Goal: Find specific page/section: Find specific page/section

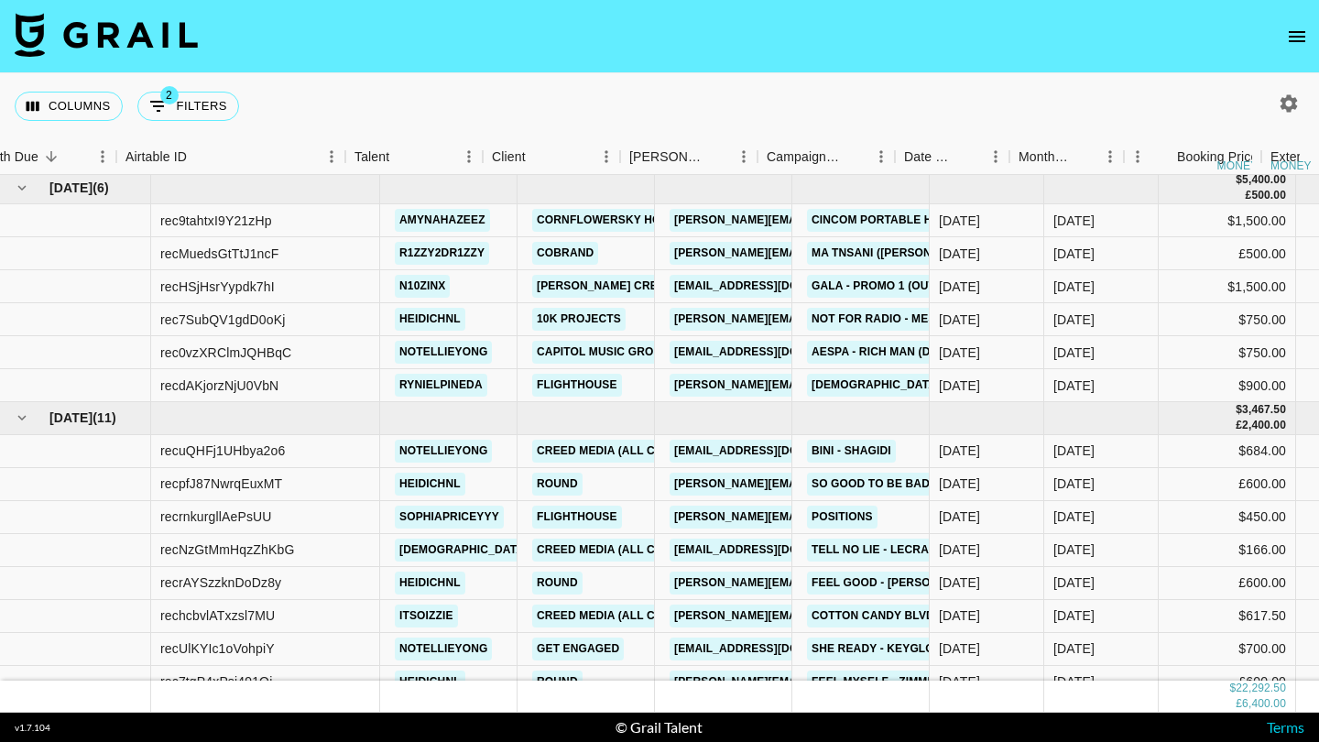
scroll to position [3, 0]
click at [1297, 49] on button "open drawer" at bounding box center [1296, 36] width 37 height 37
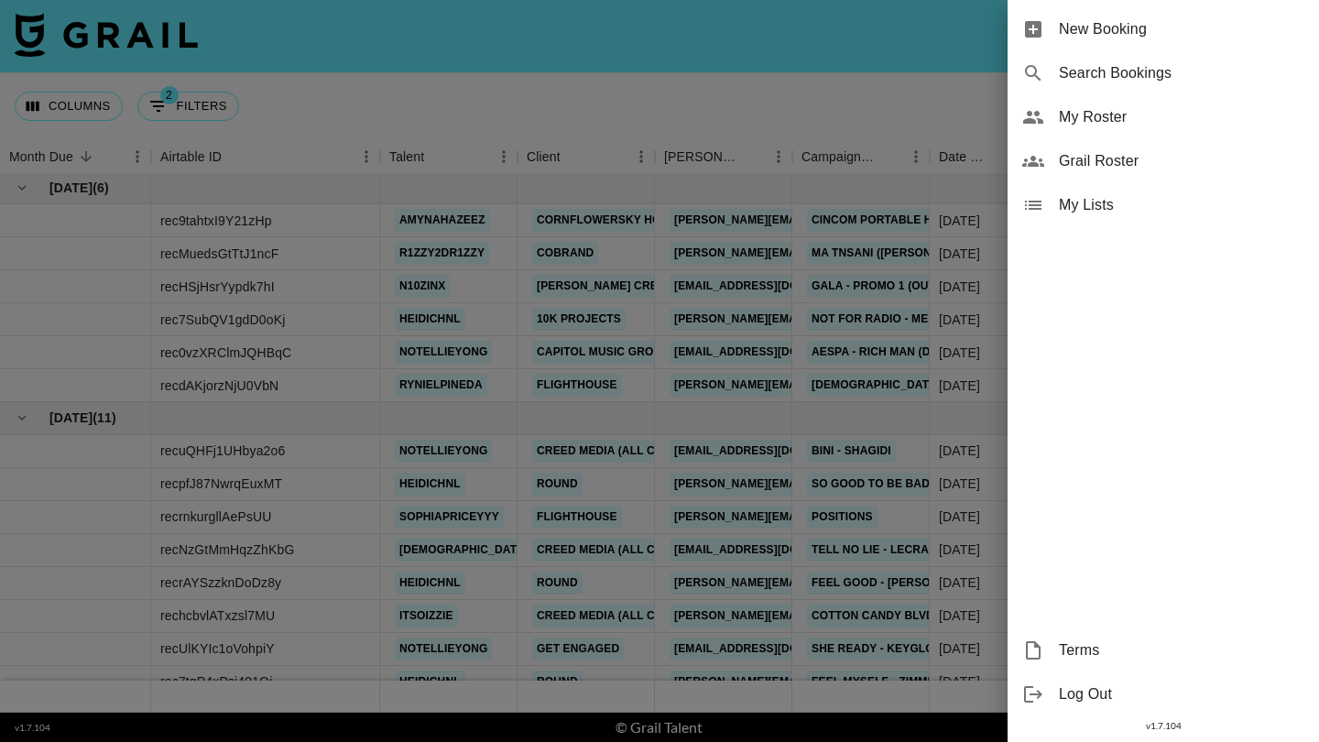
click at [1135, 160] on span "Grail Roster" at bounding box center [1181, 161] width 245 height 22
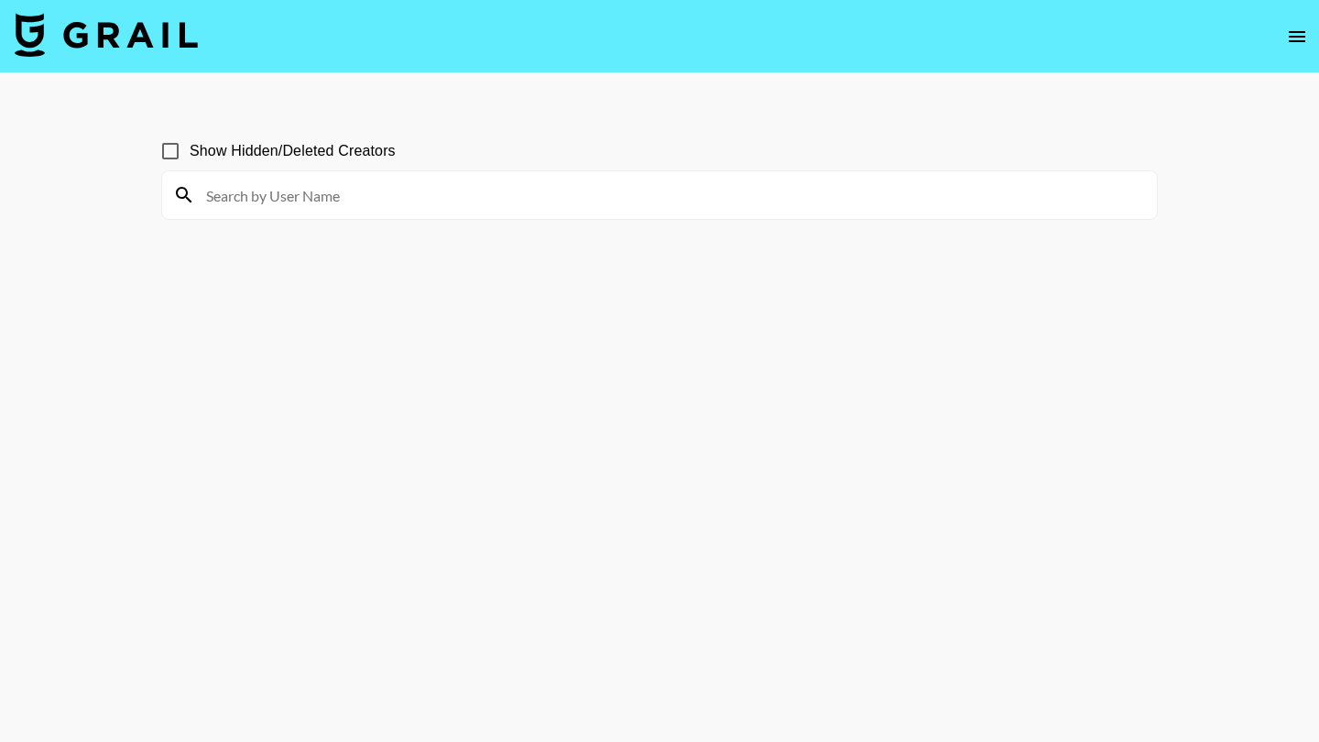
click at [703, 202] on input at bounding box center [670, 194] width 950 height 29
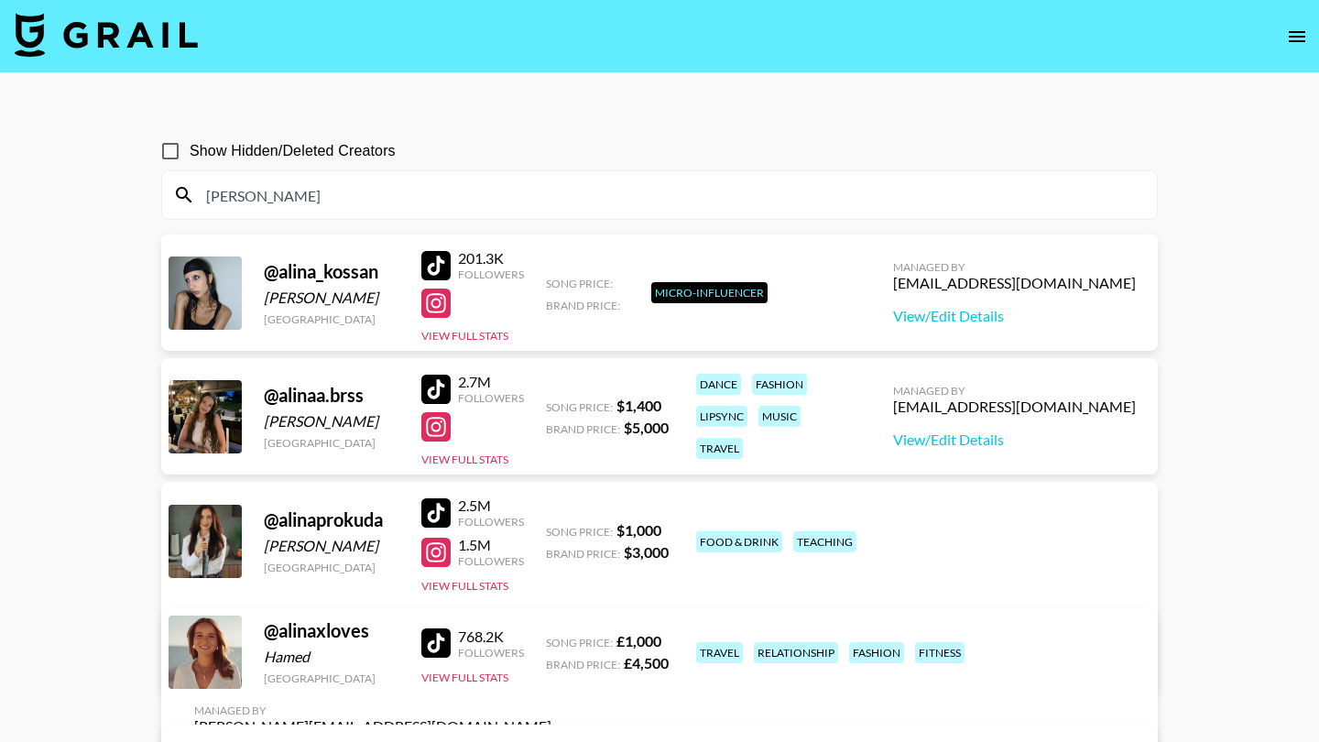
click at [384, 212] on div "[PERSON_NAME]" at bounding box center [659, 195] width 994 height 48
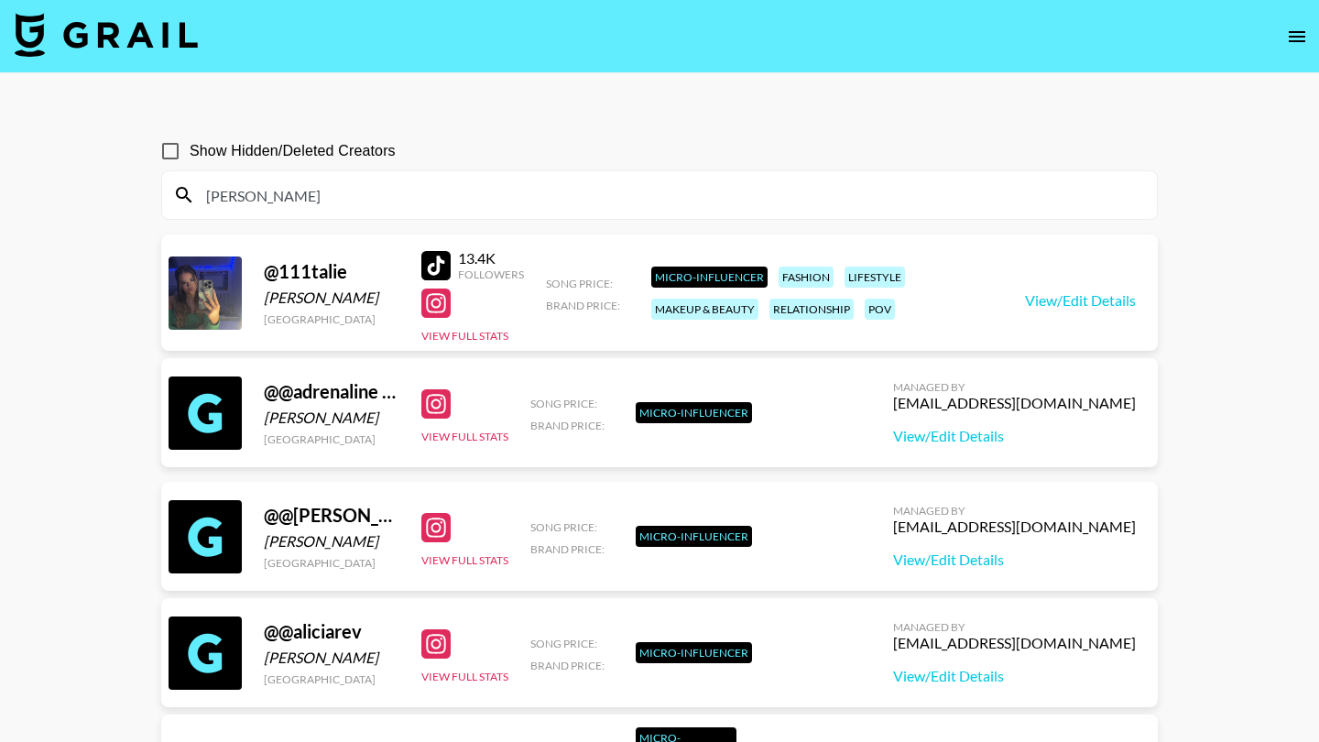
click at [225, 207] on input "[PERSON_NAME]" at bounding box center [670, 194] width 950 height 29
type input "A"
click at [225, 207] on input "A" at bounding box center [670, 194] width 950 height 29
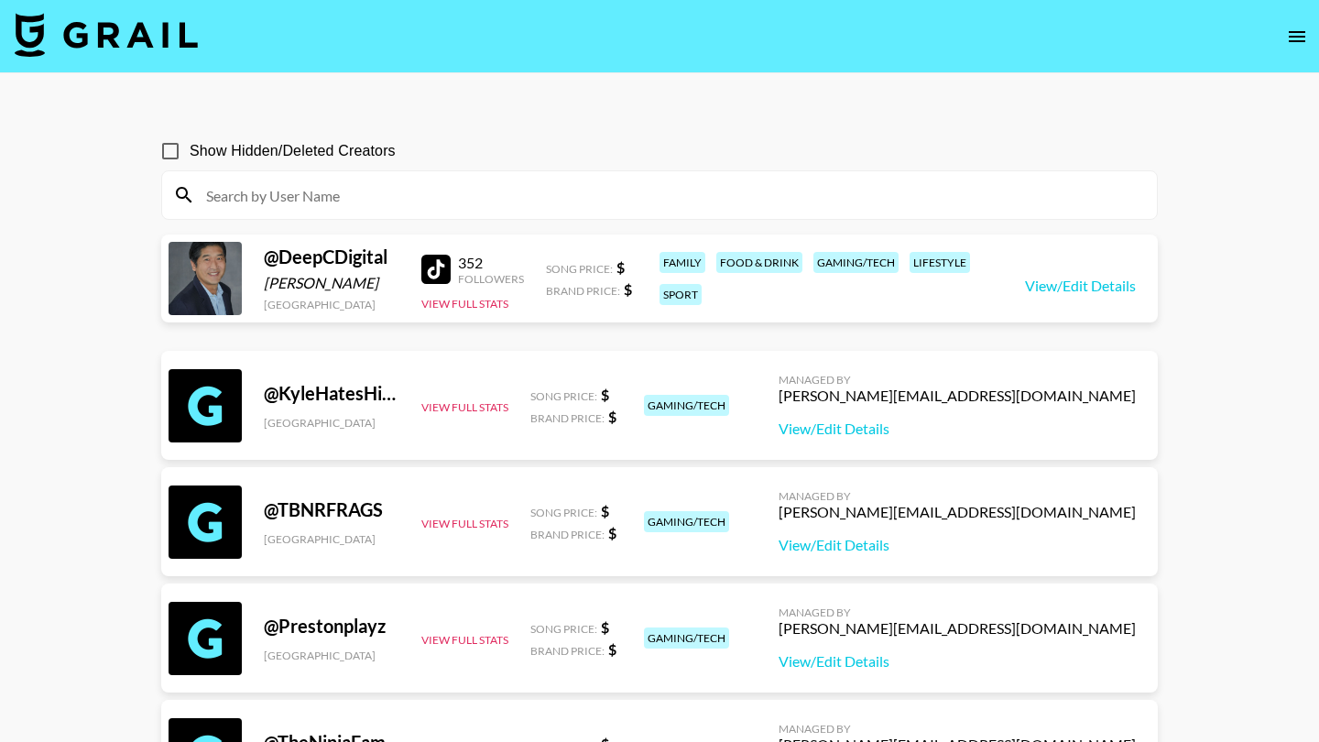
click at [280, 218] on div at bounding box center [659, 195] width 994 height 48
click at [286, 192] on input at bounding box center [670, 194] width 950 height 29
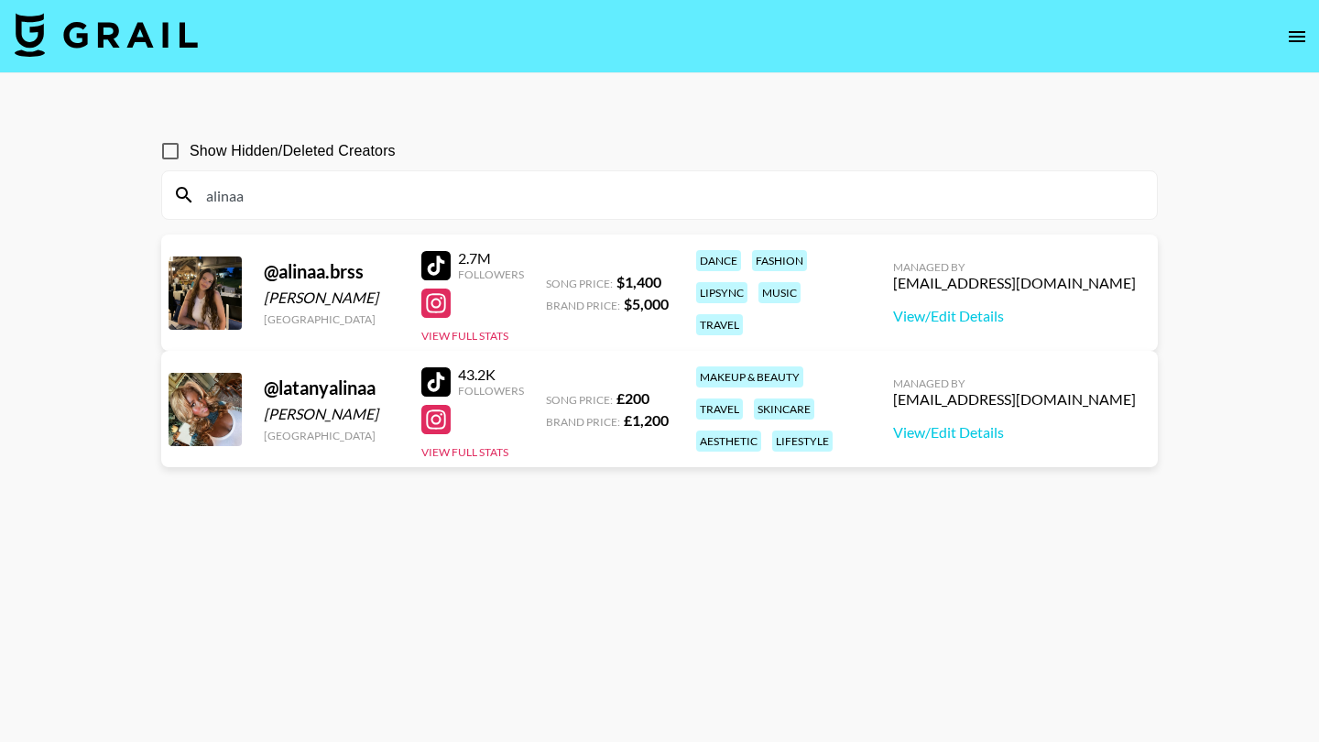
type input "[PERSON_NAME]"
drag, startPoint x: 286, startPoint y: 192, endPoint x: 245, endPoint y: 120, distance: 82.8
click at [245, 120] on section "Show Hidden/Deleted Creators [PERSON_NAME]" at bounding box center [659, 168] width 996 height 103
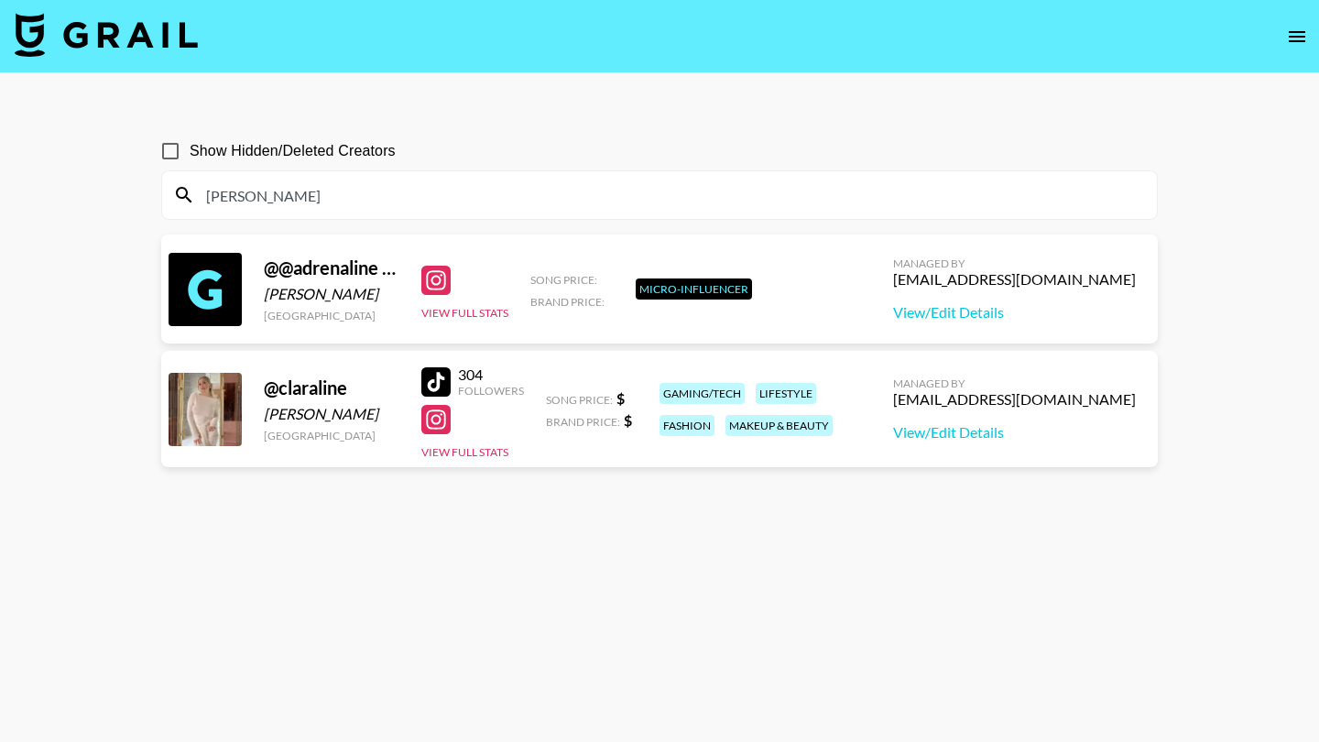
click at [174, 156] on input "Show Hidden/Deleted Creators" at bounding box center [170, 151] width 38 height 38
checkbox input "true"
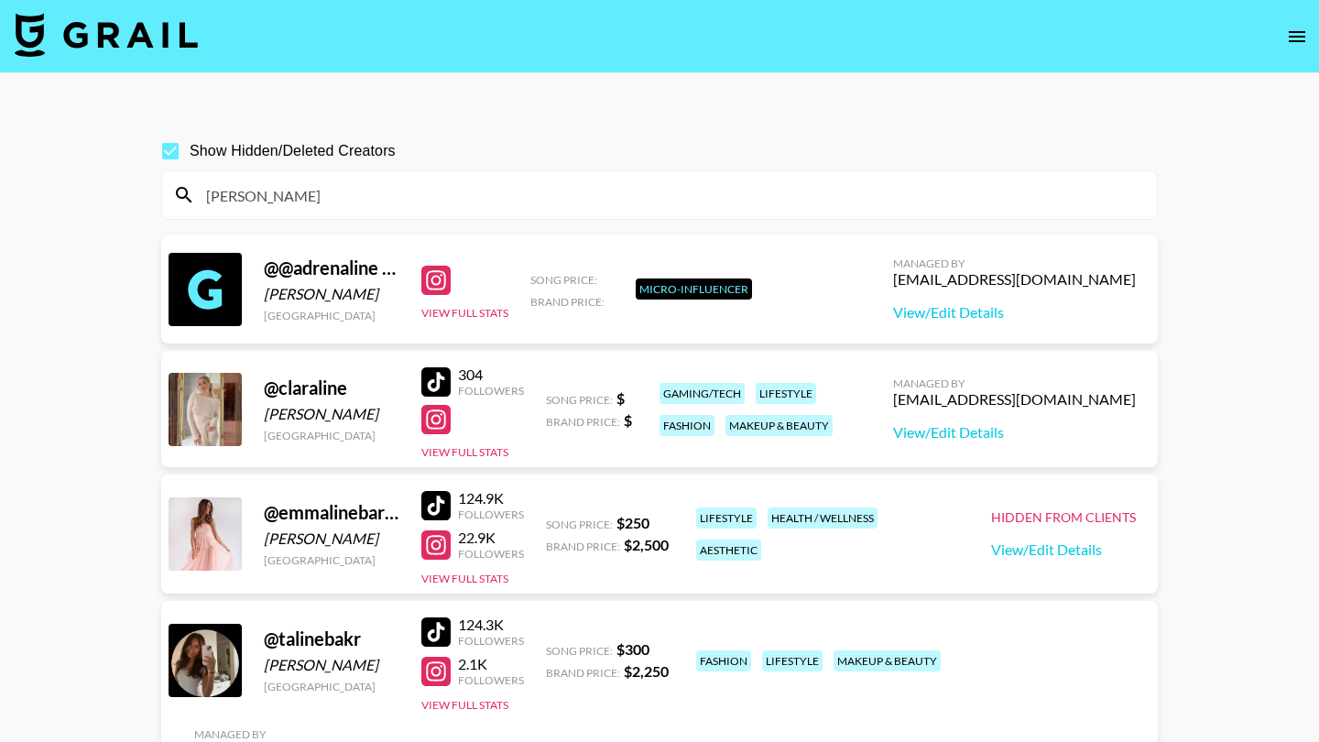
click at [248, 205] on input "[PERSON_NAME]" at bounding box center [670, 194] width 950 height 29
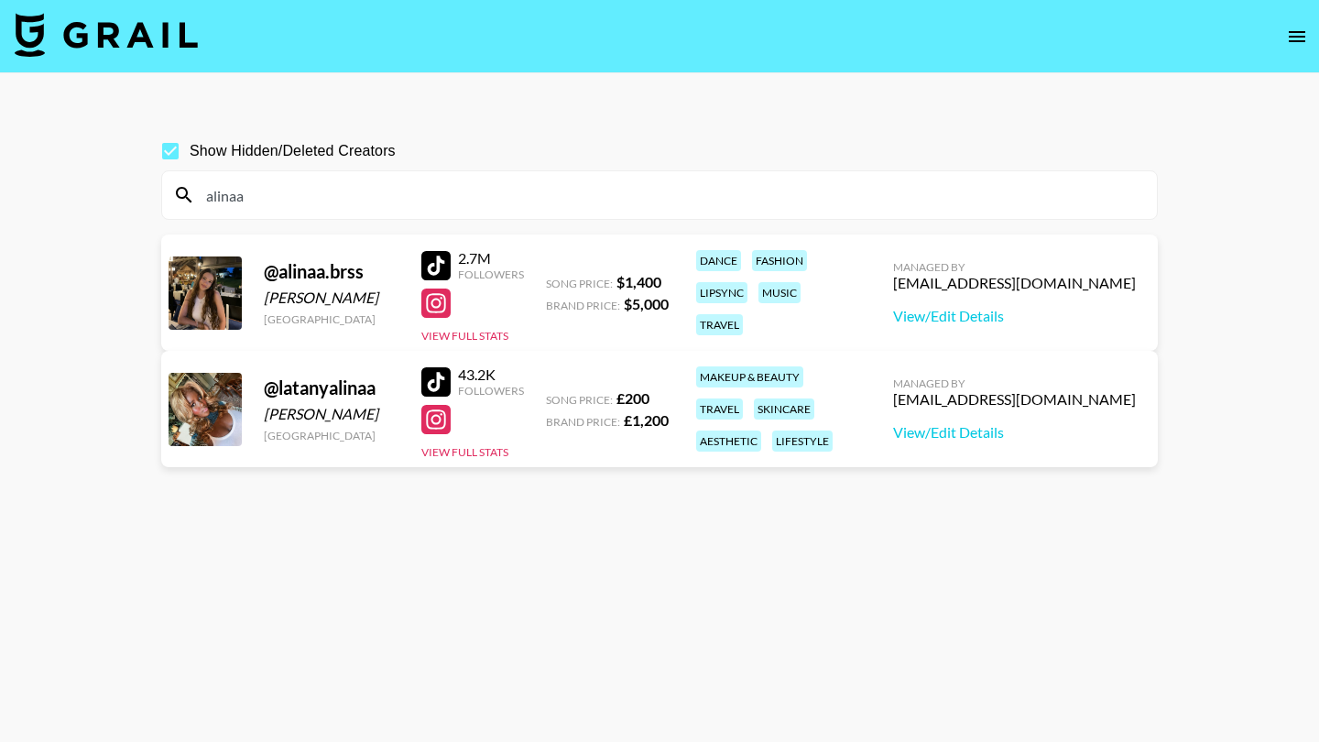
click at [221, 207] on input "alinaa" at bounding box center [670, 194] width 950 height 29
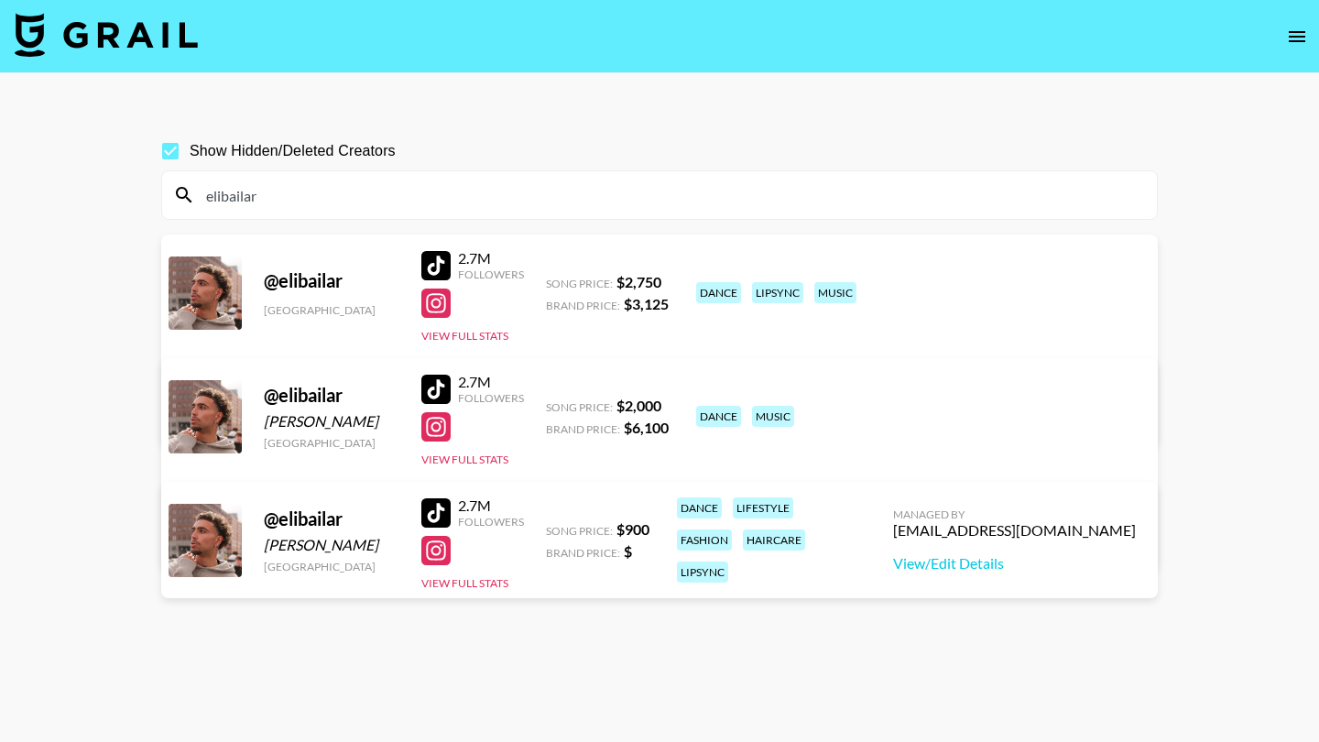
type input "elibailar"
click at [212, 161] on span "Show Hidden/Deleted Creators" at bounding box center [293, 151] width 206 height 22
click at [190, 161] on input "Show Hidden/Deleted Creators" at bounding box center [170, 151] width 38 height 38
checkbox input "false"
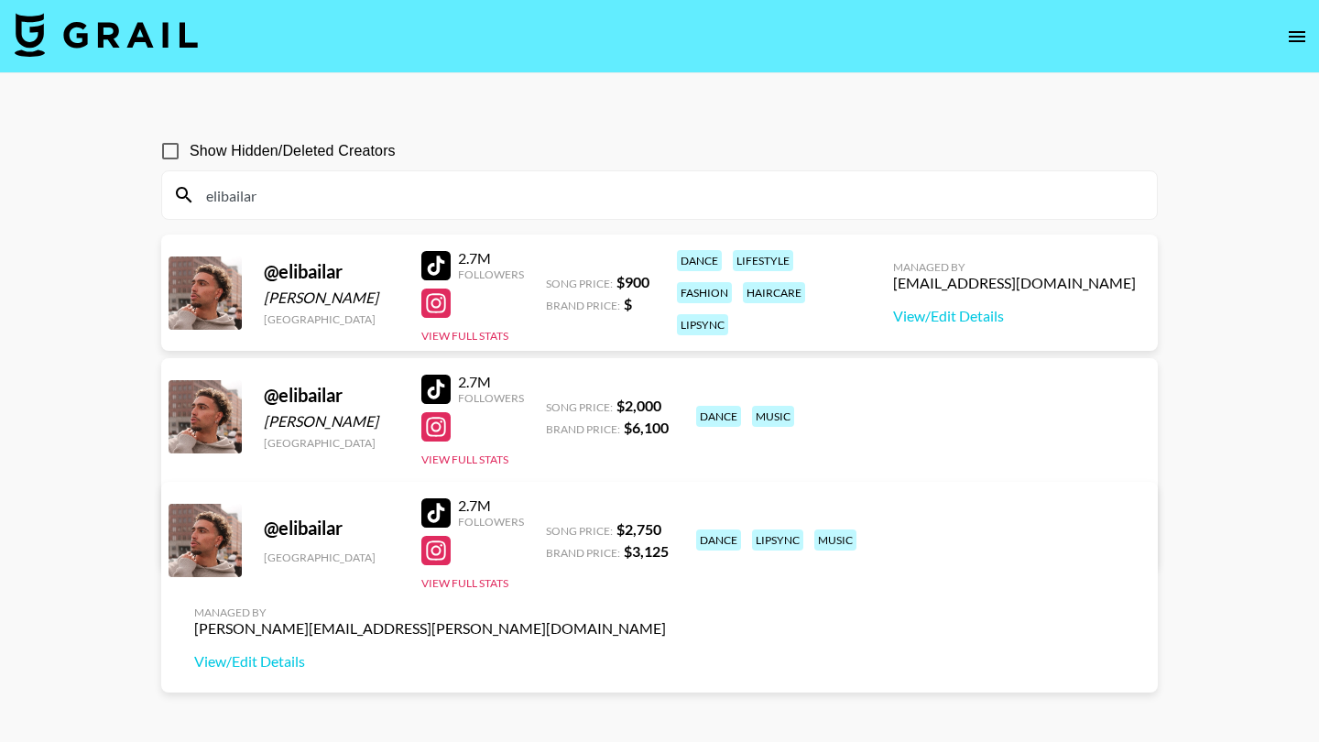
click at [271, 185] on input "elibailar" at bounding box center [670, 194] width 950 height 29
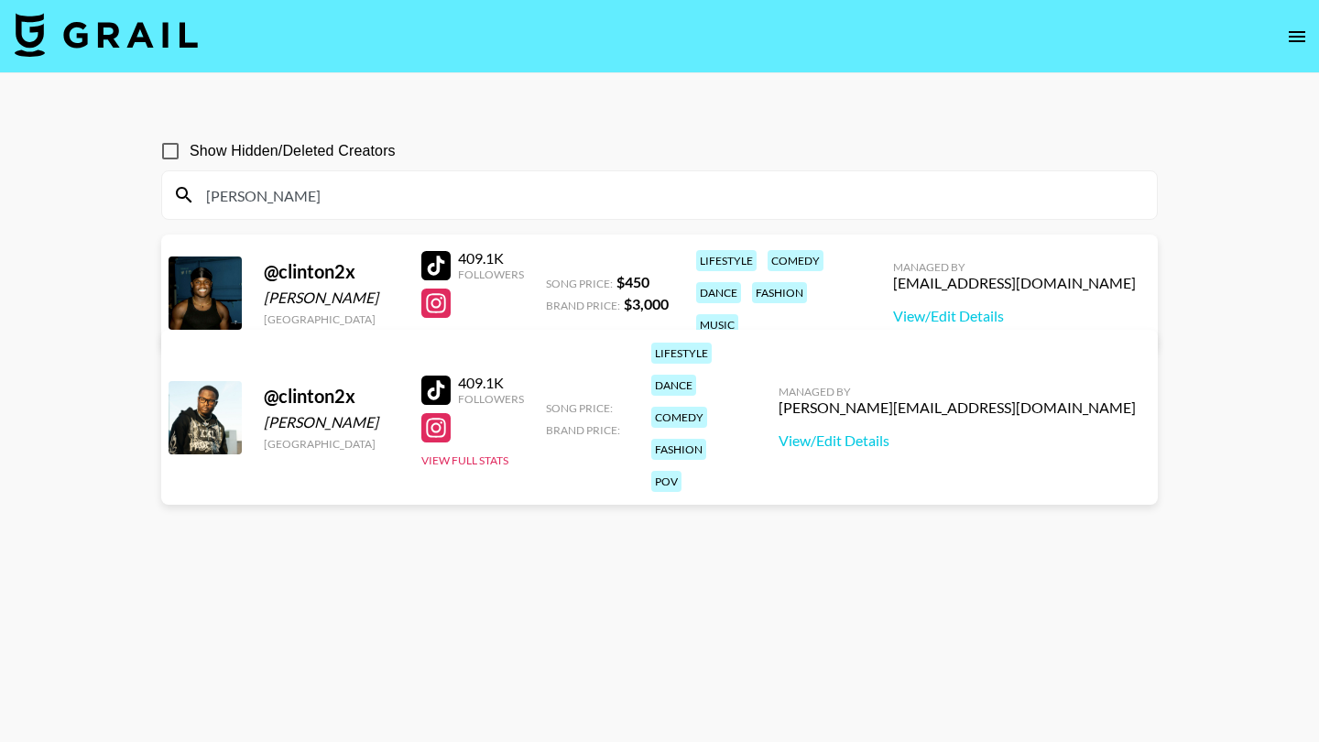
type input "[PERSON_NAME]"
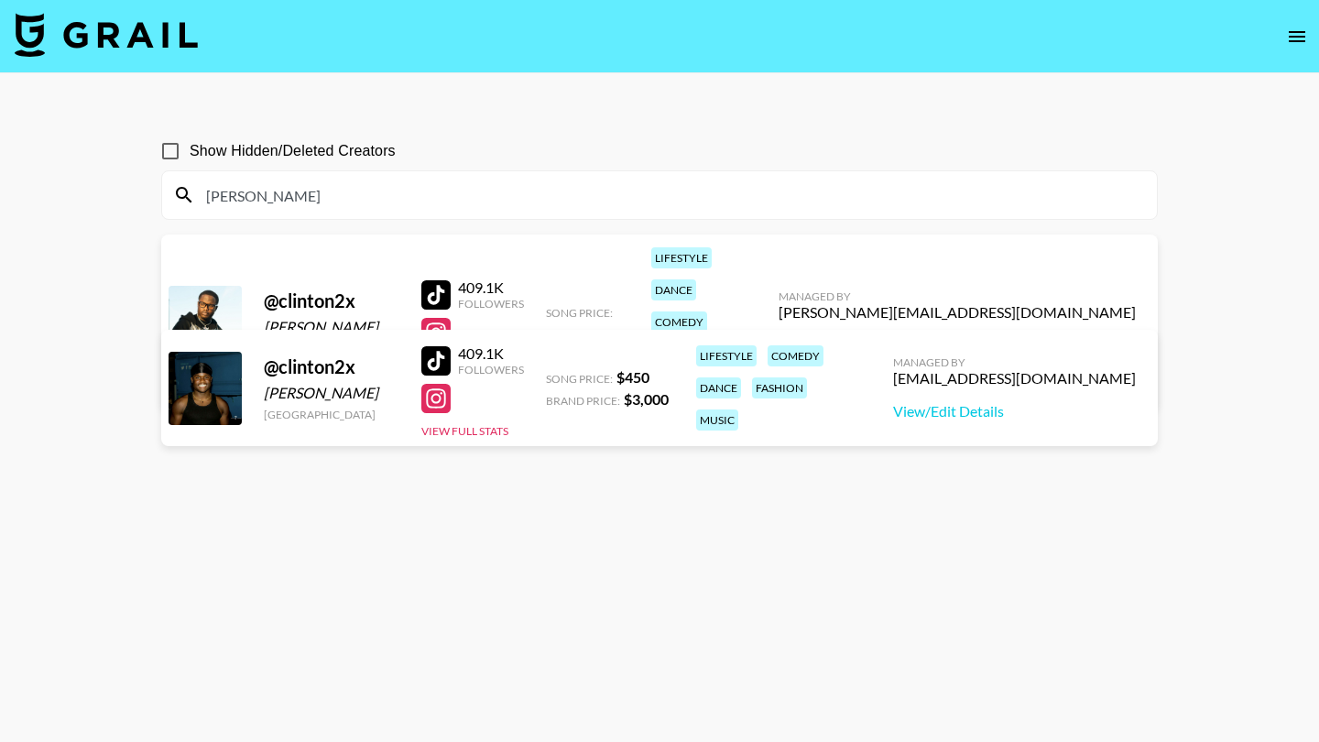
drag, startPoint x: 271, startPoint y: 223, endPoint x: 614, endPoint y: 489, distance: 434.1
click at [614, 489] on section "Show Hidden/Deleted Creators [PERSON_NAME] @ clinton2x [PERSON_NAME] [GEOGRAPHI…" at bounding box center [659, 414] width 996 height 595
click at [432, 280] on div at bounding box center [435, 294] width 29 height 29
click at [1290, 32] on icon "open drawer" at bounding box center [1296, 36] width 16 height 11
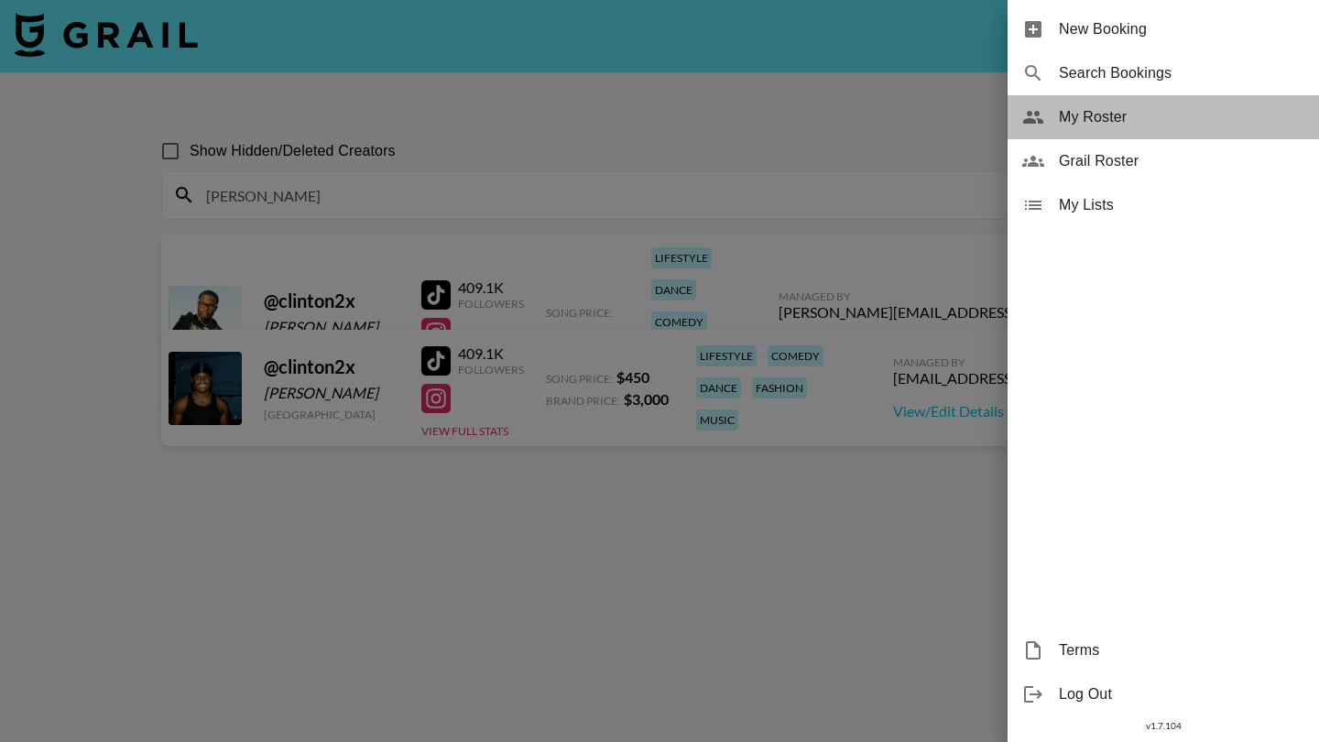
click at [1175, 136] on div "My Roster" at bounding box center [1162, 117] width 311 height 44
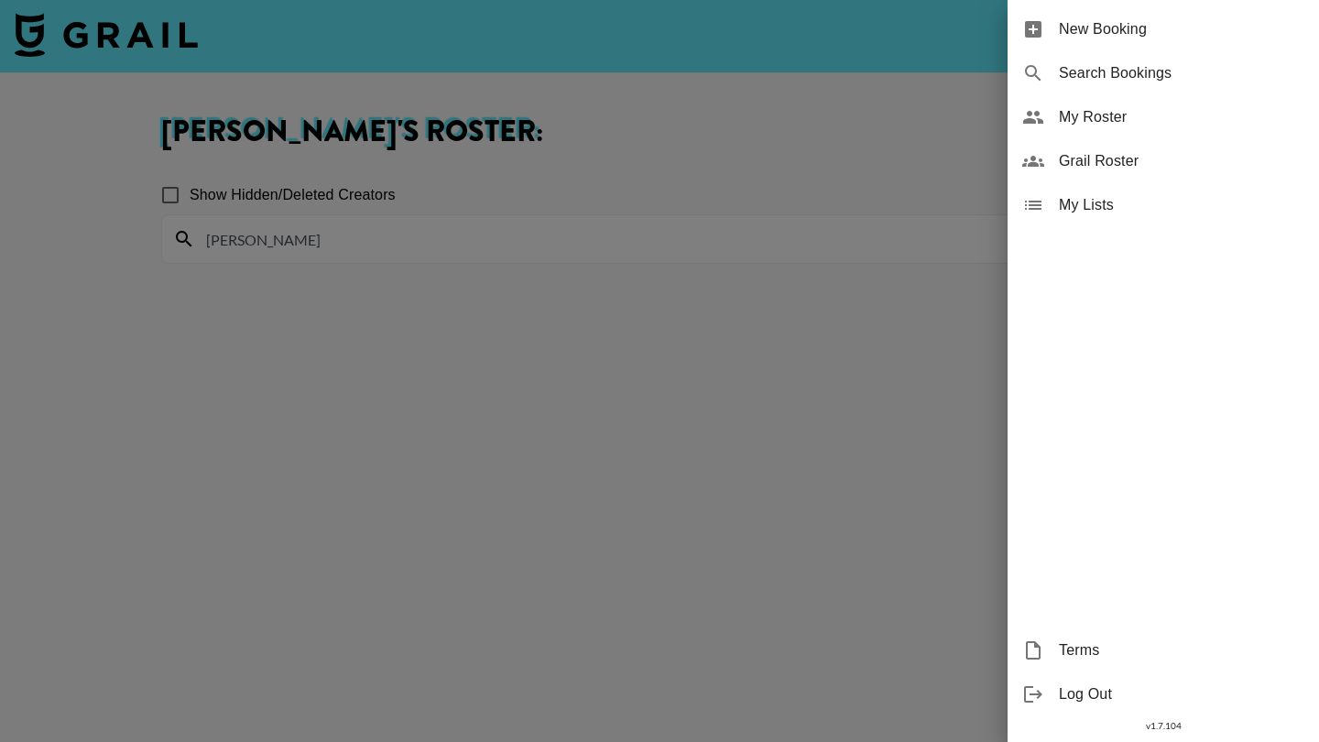
click at [927, 139] on div at bounding box center [659, 371] width 1319 height 742
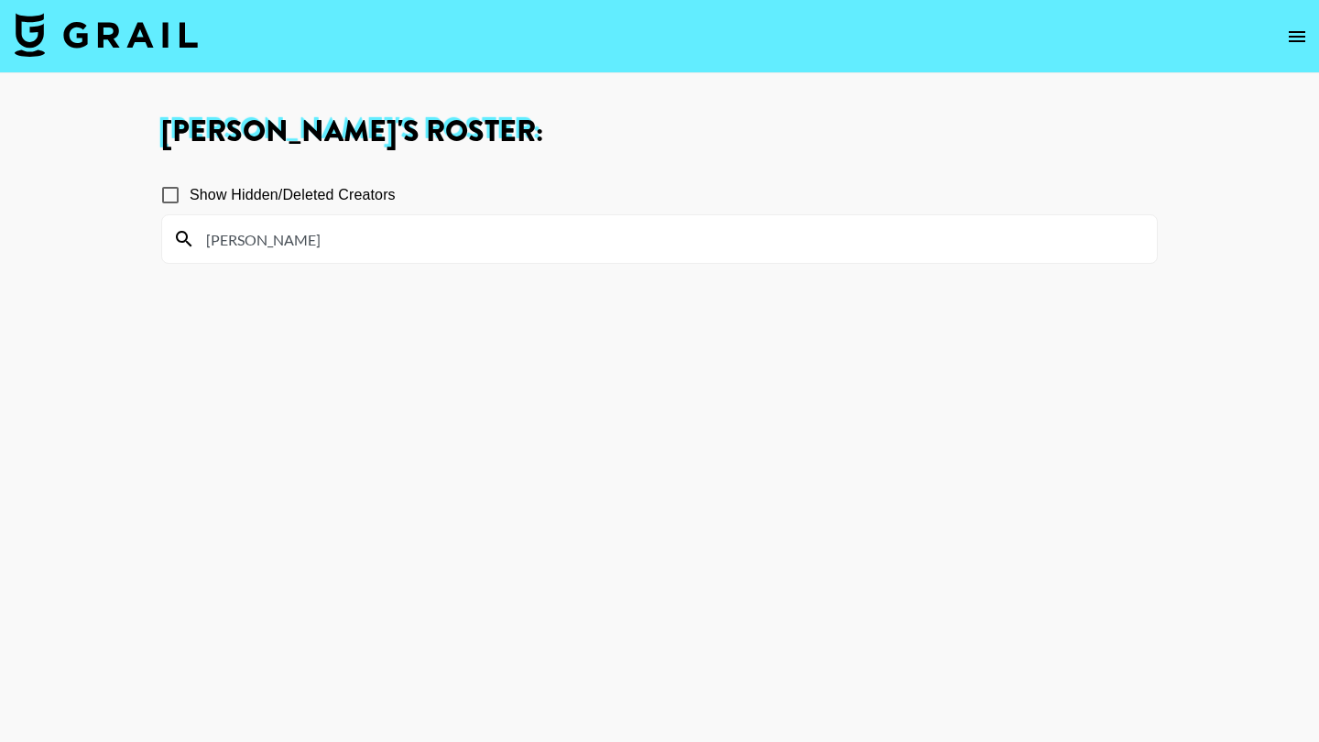
click at [83, 25] on img at bounding box center [106, 35] width 183 height 44
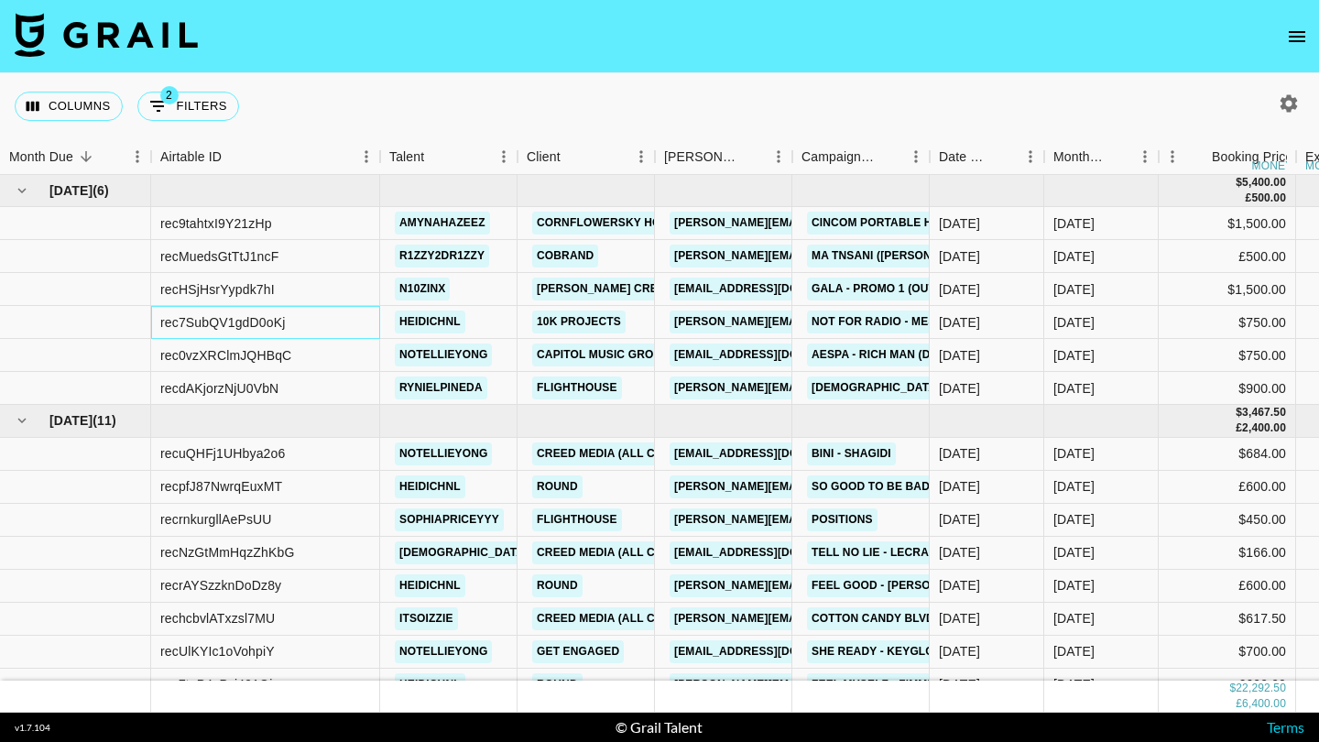
click at [294, 318] on div "rec7SubQV1gdD0oKj" at bounding box center [265, 322] width 229 height 33
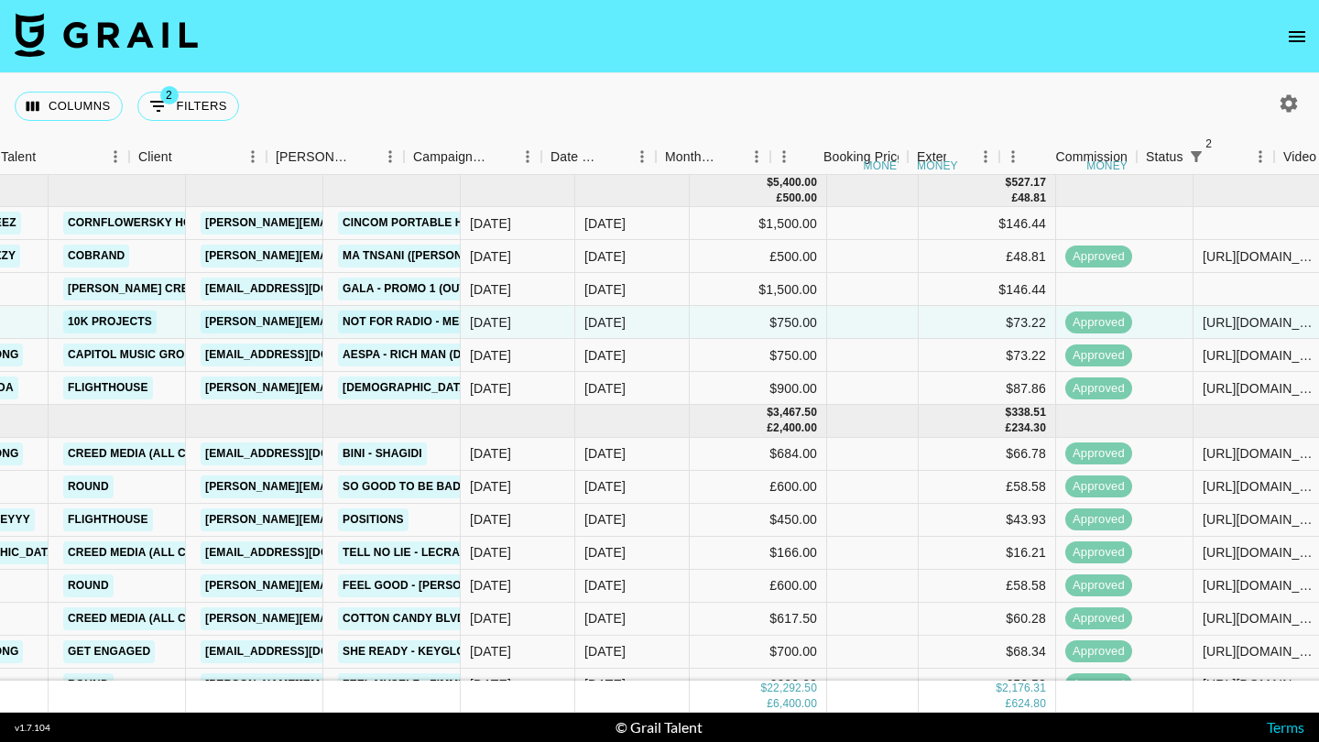
scroll to position [0, 171]
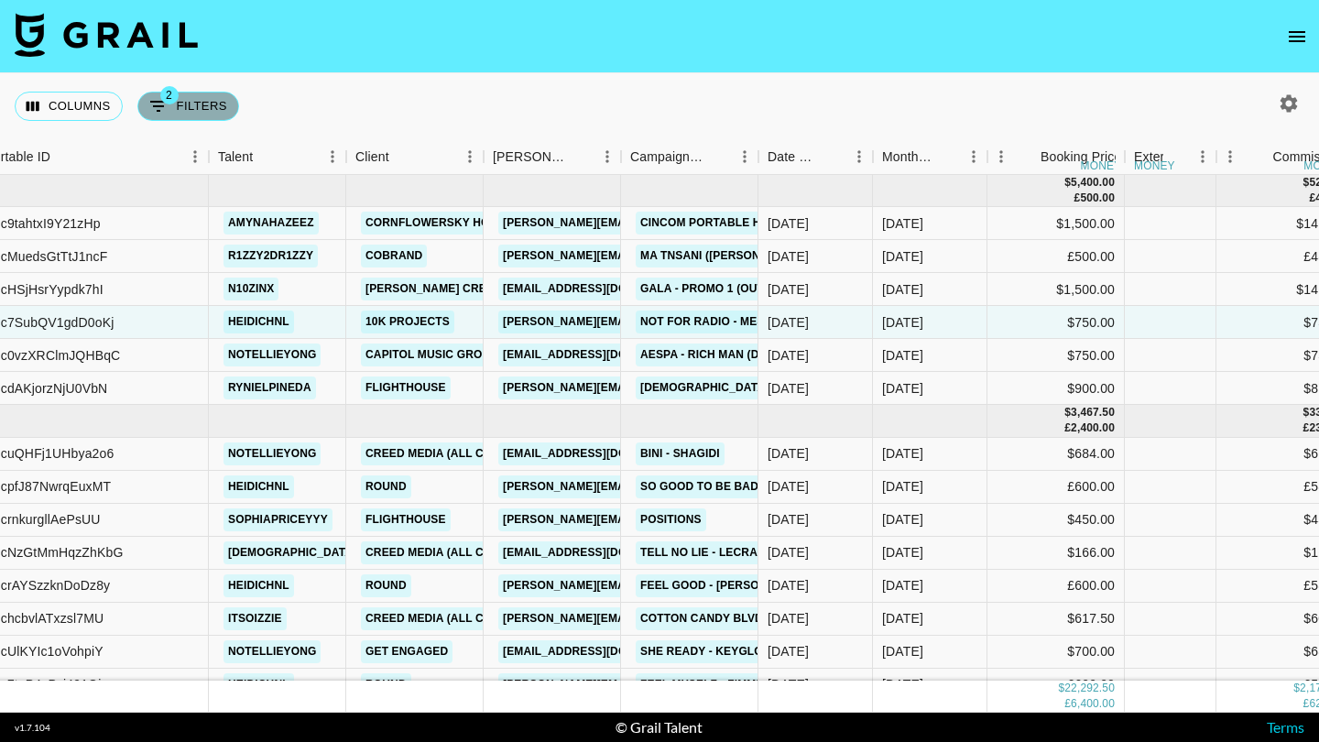
click at [217, 103] on button "2 Filters" at bounding box center [188, 106] width 102 height 29
select select "status"
select select "not"
select select "cancelled"
select select "status"
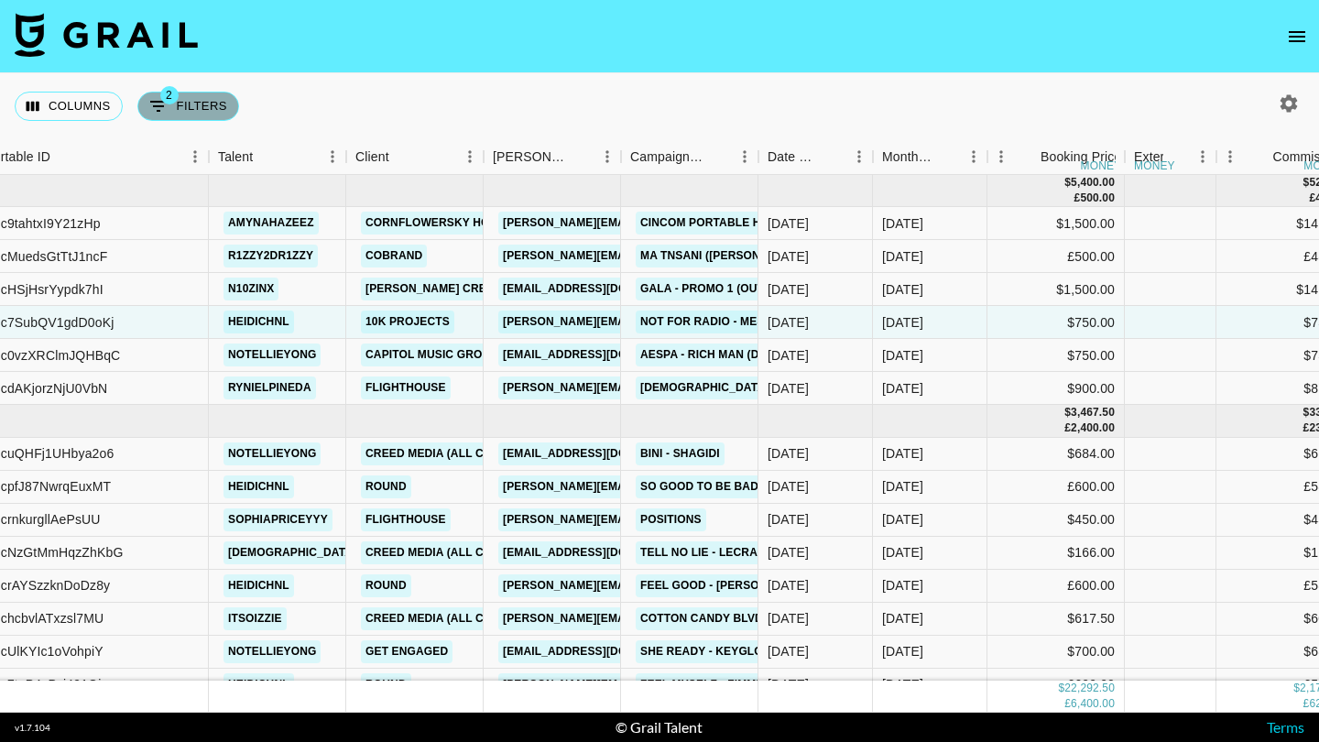
select select "not"
select select "declined"
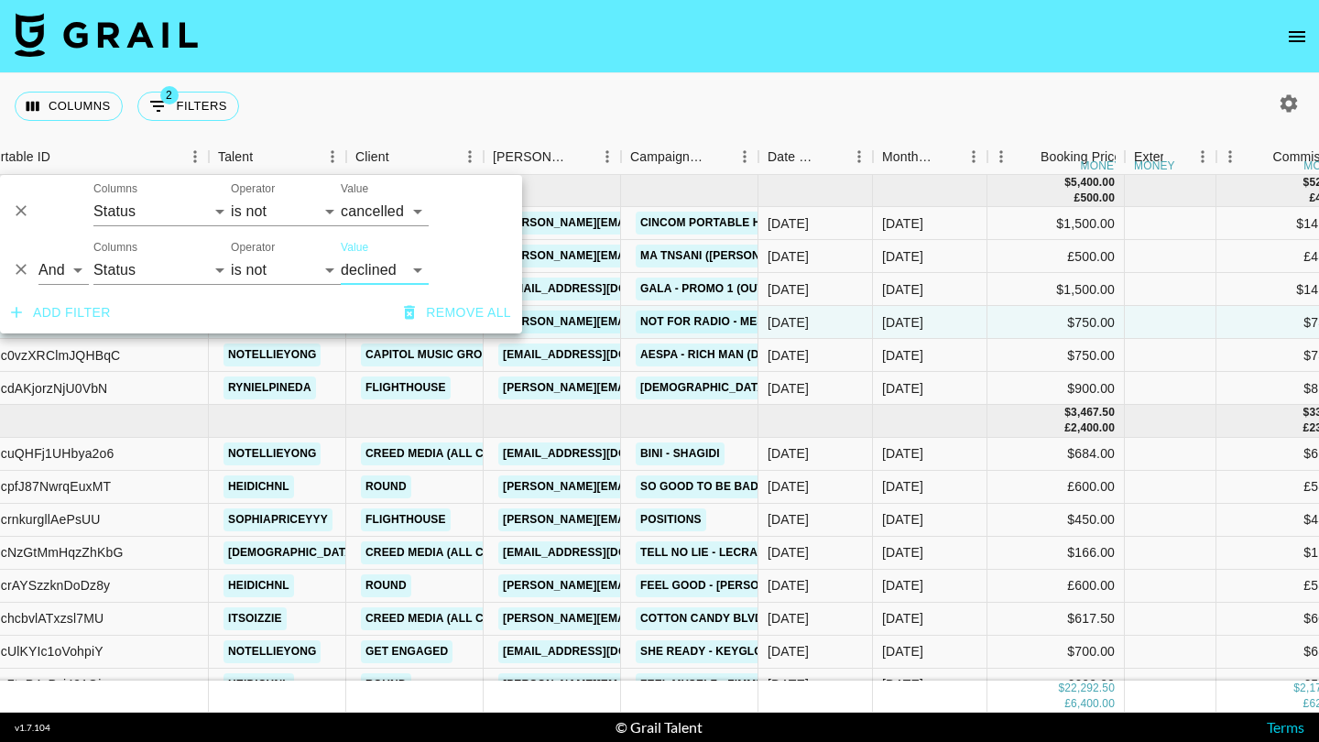
click at [339, 89] on div "Columns 2 Filters + Booking" at bounding box center [659, 106] width 1319 height 66
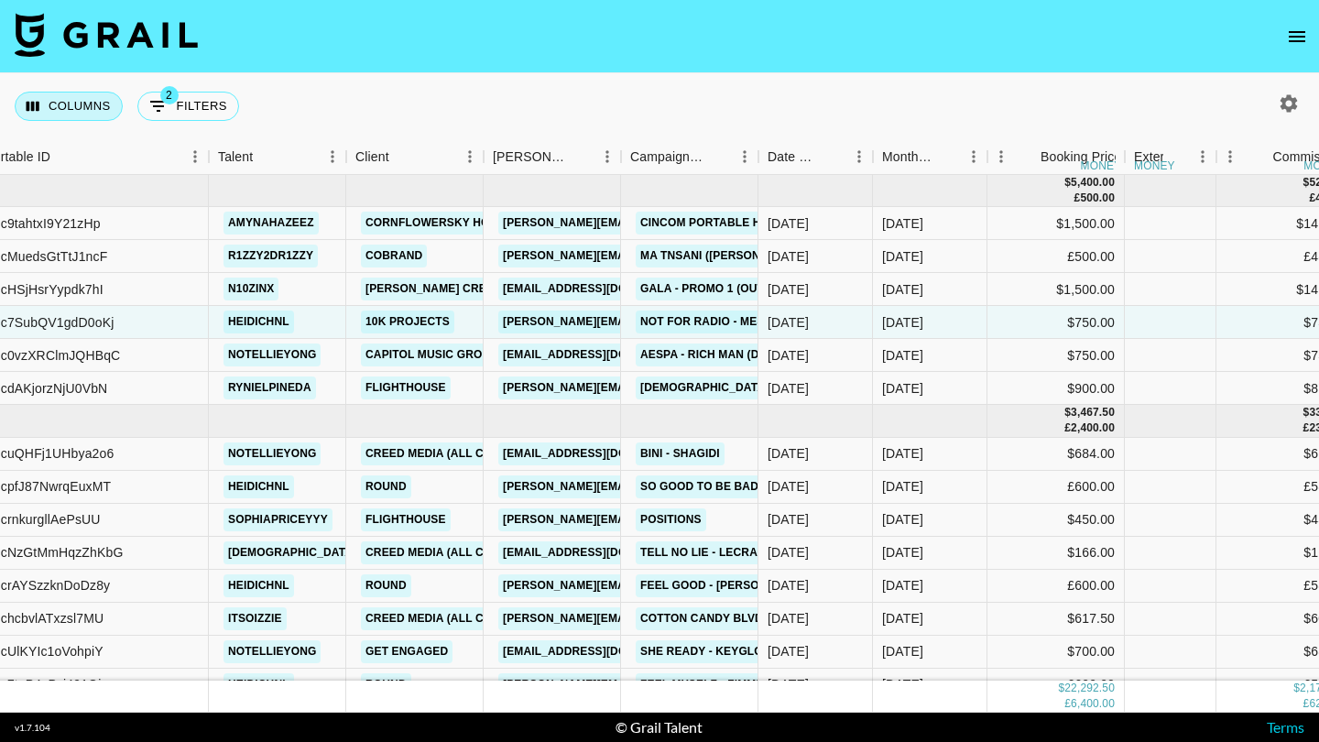
click at [59, 110] on button "Columns" at bounding box center [69, 106] width 108 height 29
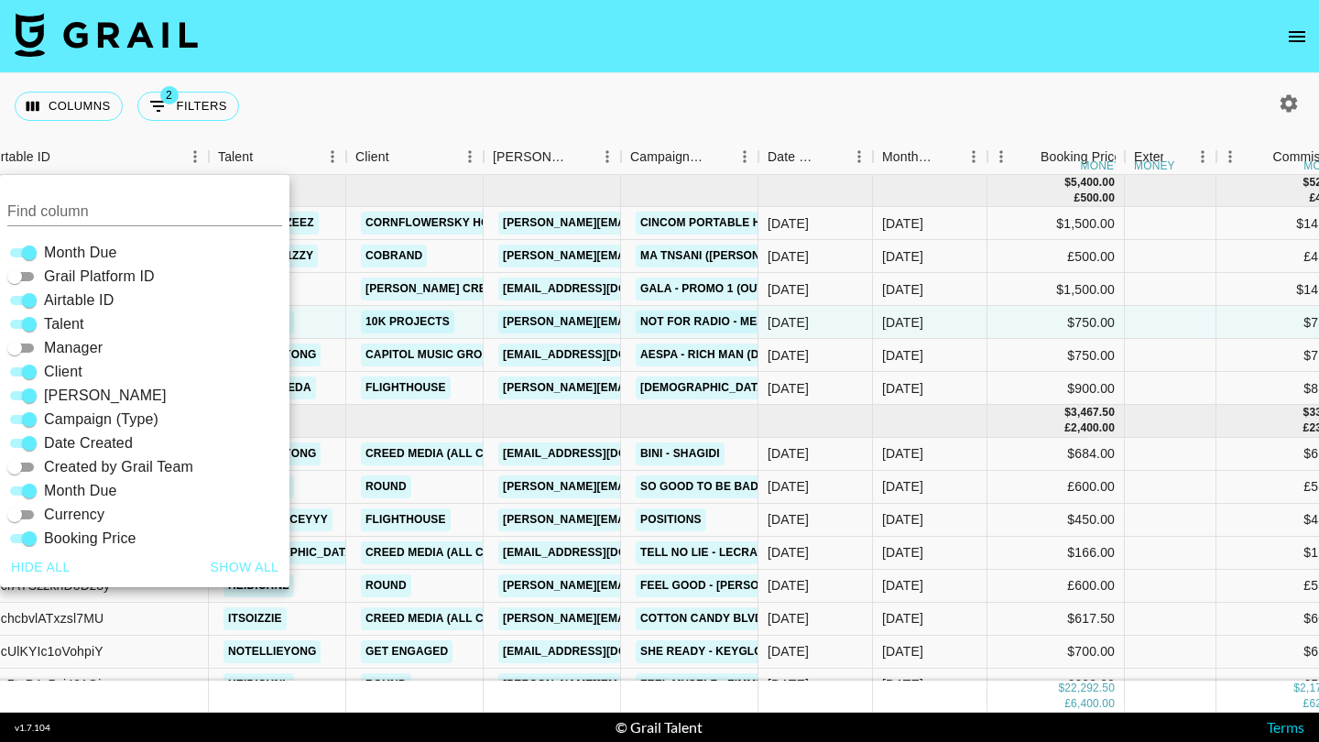
click at [94, 350] on span "Manager" at bounding box center [73, 348] width 59 height 22
click at [48, 350] on input "Manager" at bounding box center [15, 348] width 66 height 22
checkbox input "true"
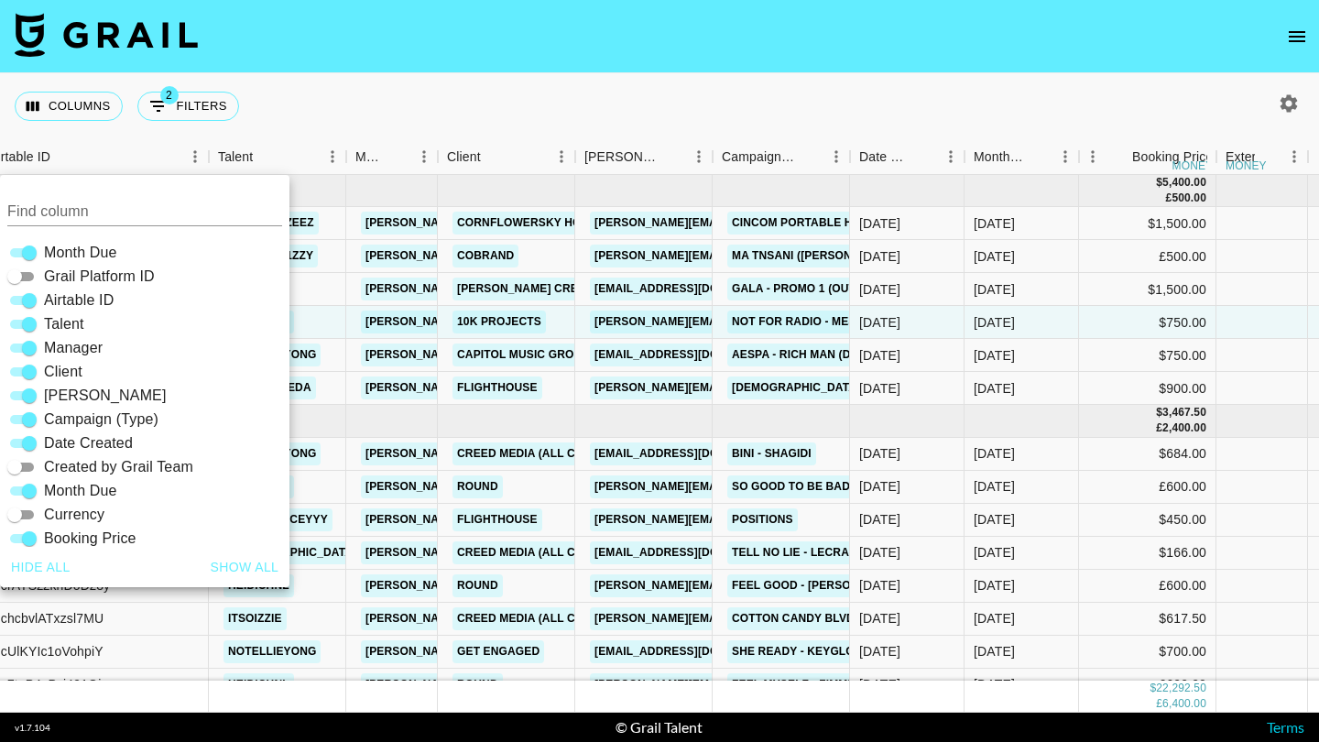
click at [490, 85] on div "Columns 2 Filters + Booking" at bounding box center [659, 106] width 1319 height 66
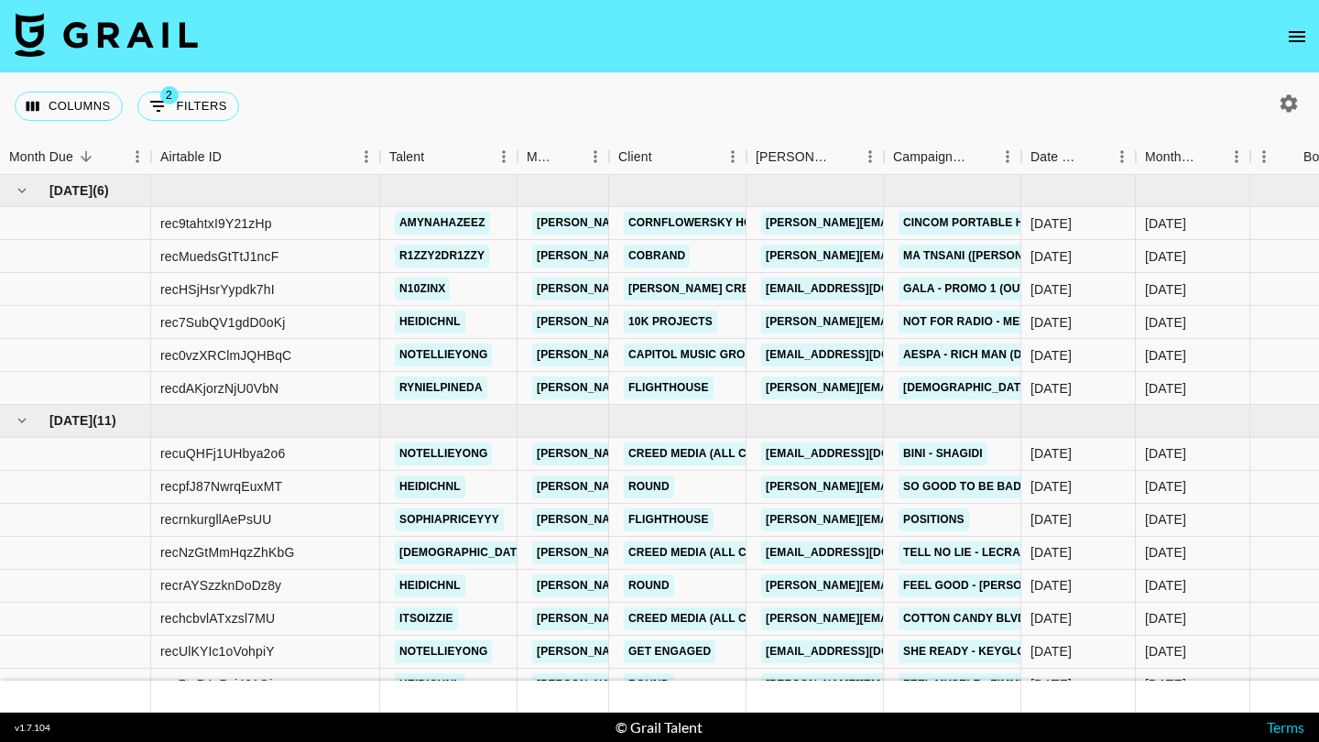
click at [1290, 93] on icon "button" at bounding box center [1288, 103] width 22 height 22
select select "[DATE]"
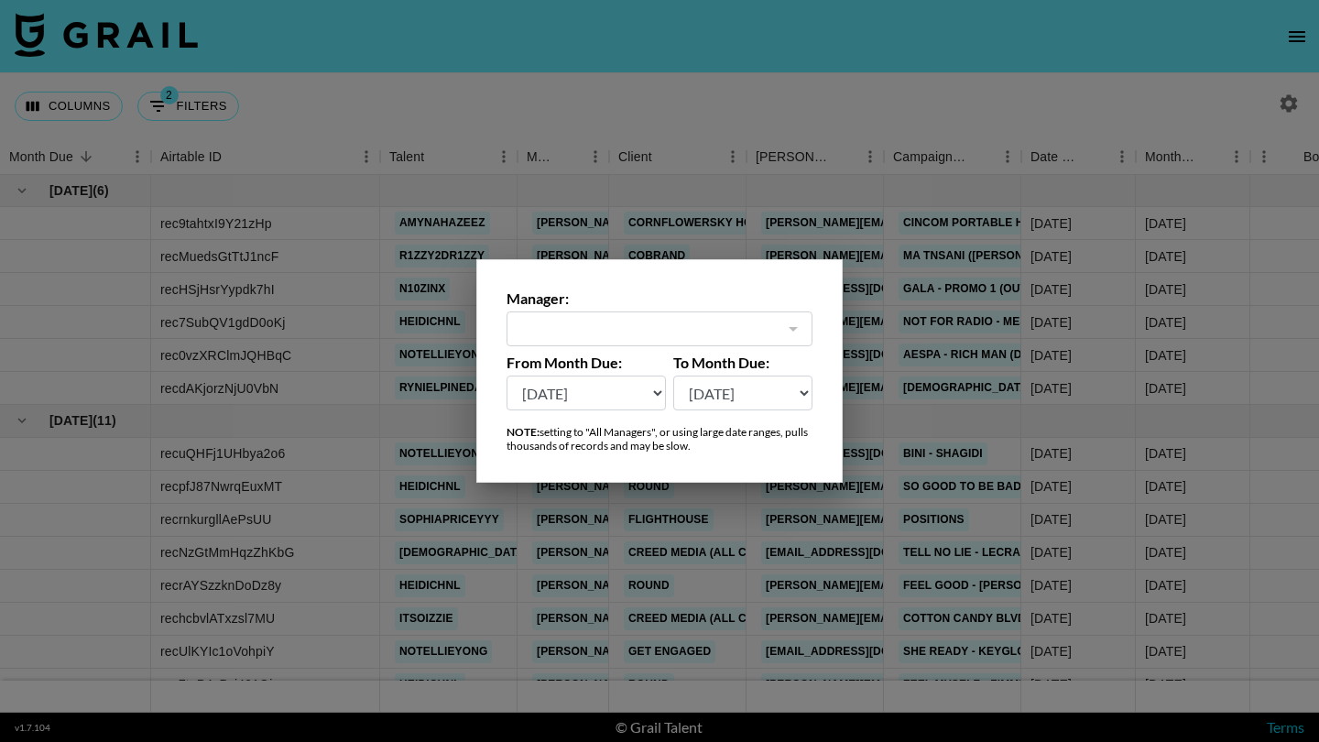
type input "[PERSON_NAME][EMAIL_ADDRESS][DOMAIN_NAME]"
click at [742, 116] on div at bounding box center [659, 371] width 1319 height 742
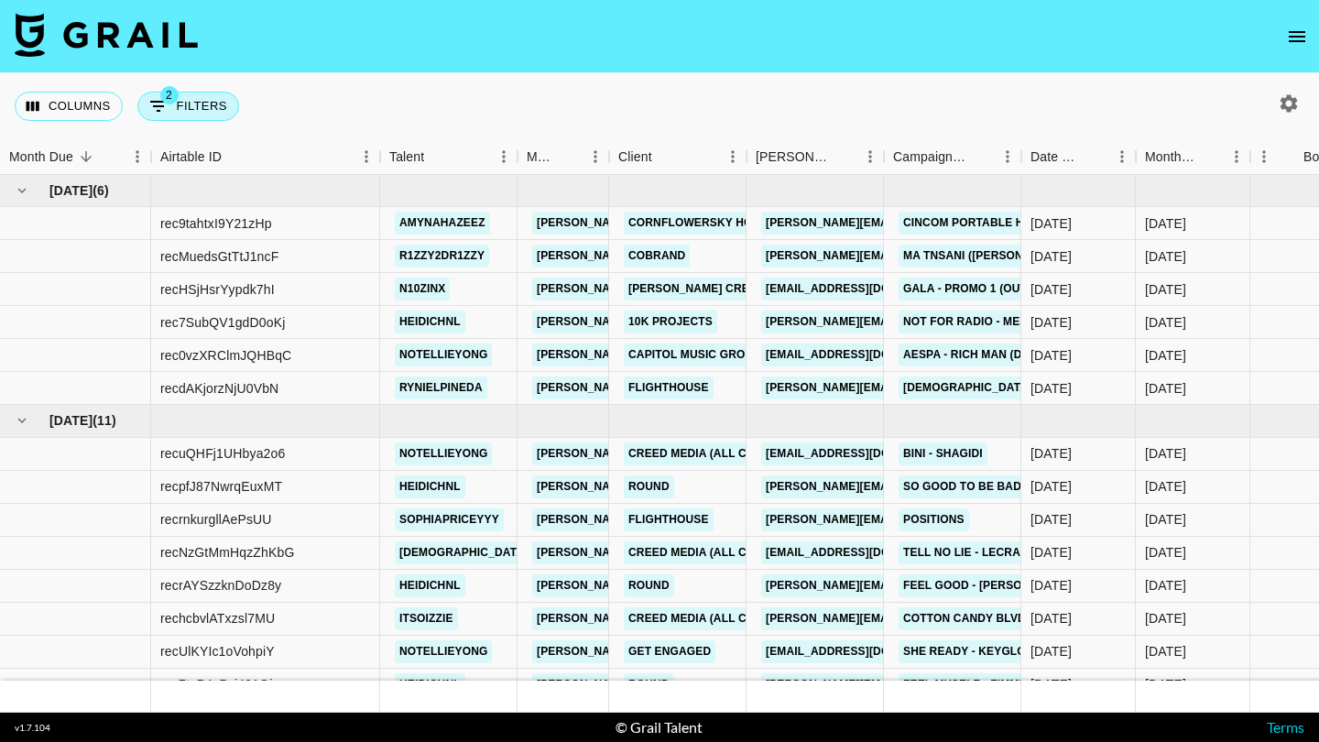
click at [203, 117] on button "2 Filters" at bounding box center [188, 106] width 102 height 29
select select "status"
select select "not"
select select "cancelled"
select select "status"
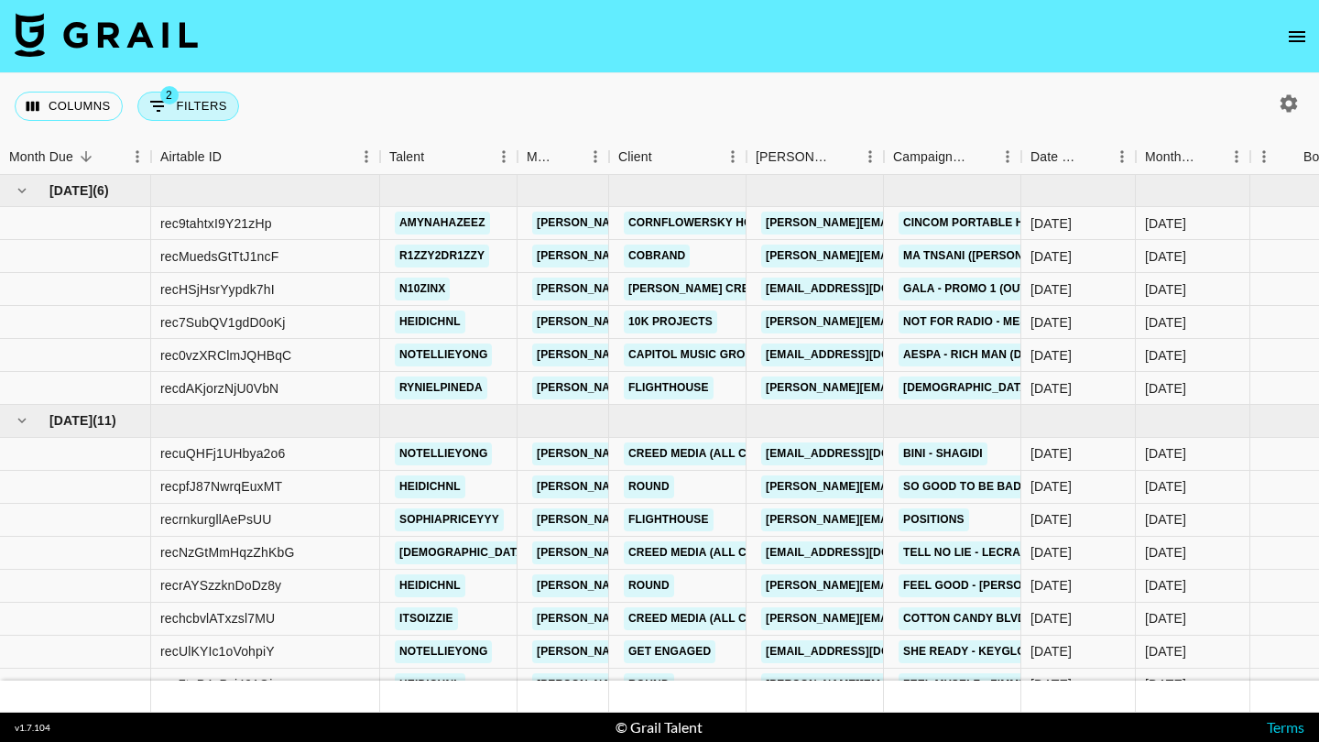
select select "not"
select select "declined"
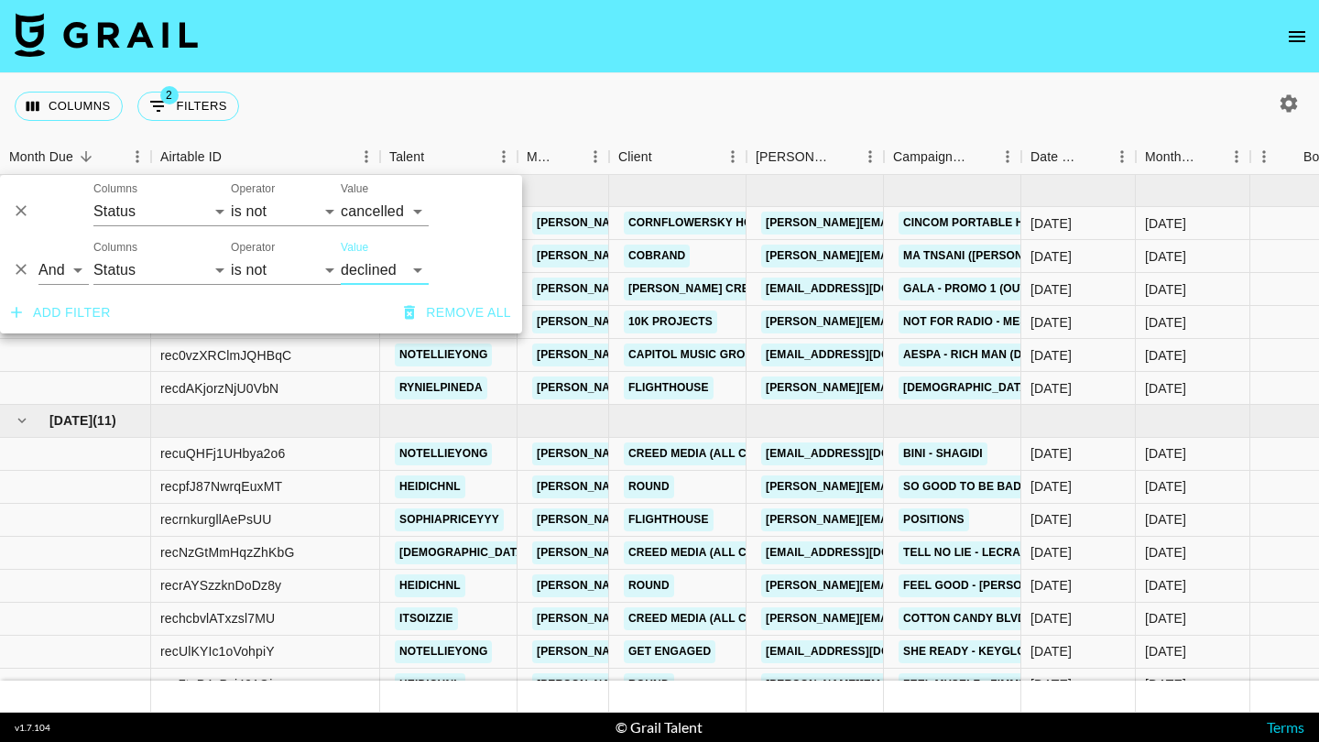
click at [85, 318] on button "Add filter" at bounding box center [61, 313] width 114 height 34
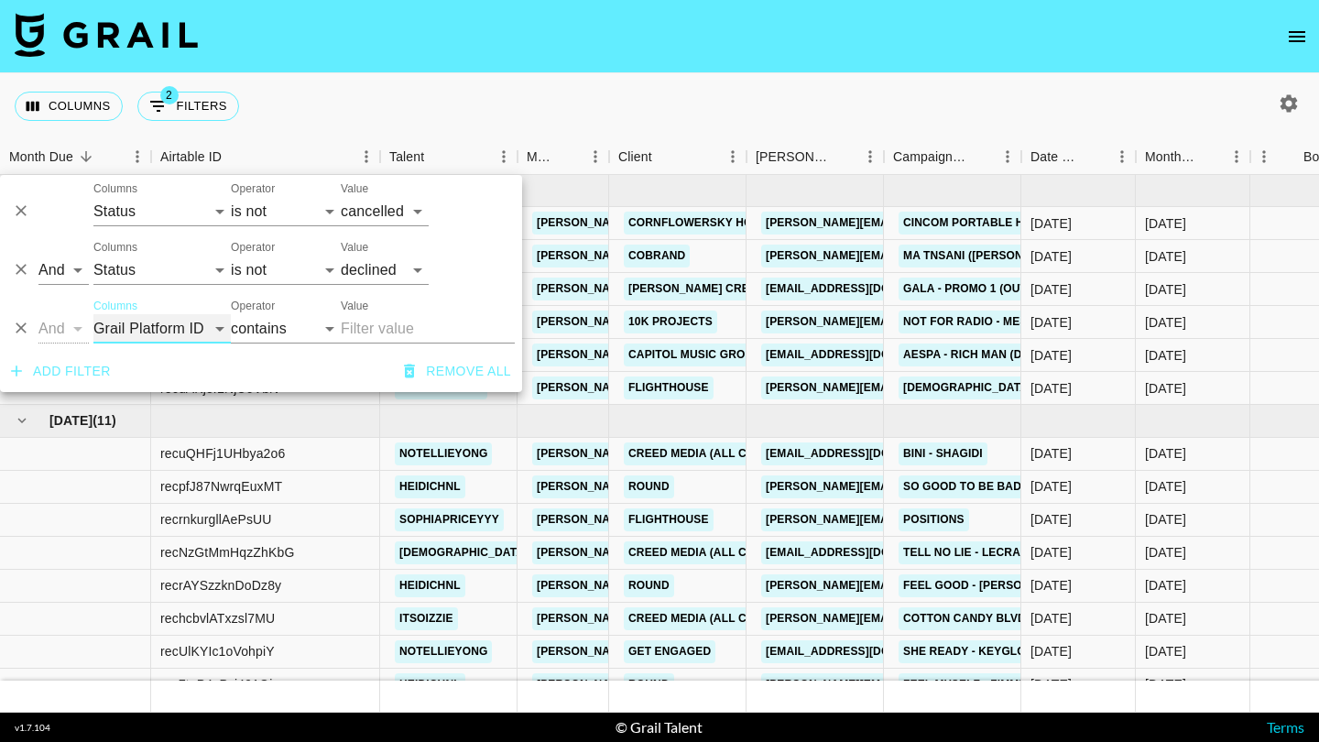
select select "managerIds"
select select "is"
click at [364, 331] on input "Value" at bounding box center [464, 328] width 247 height 28
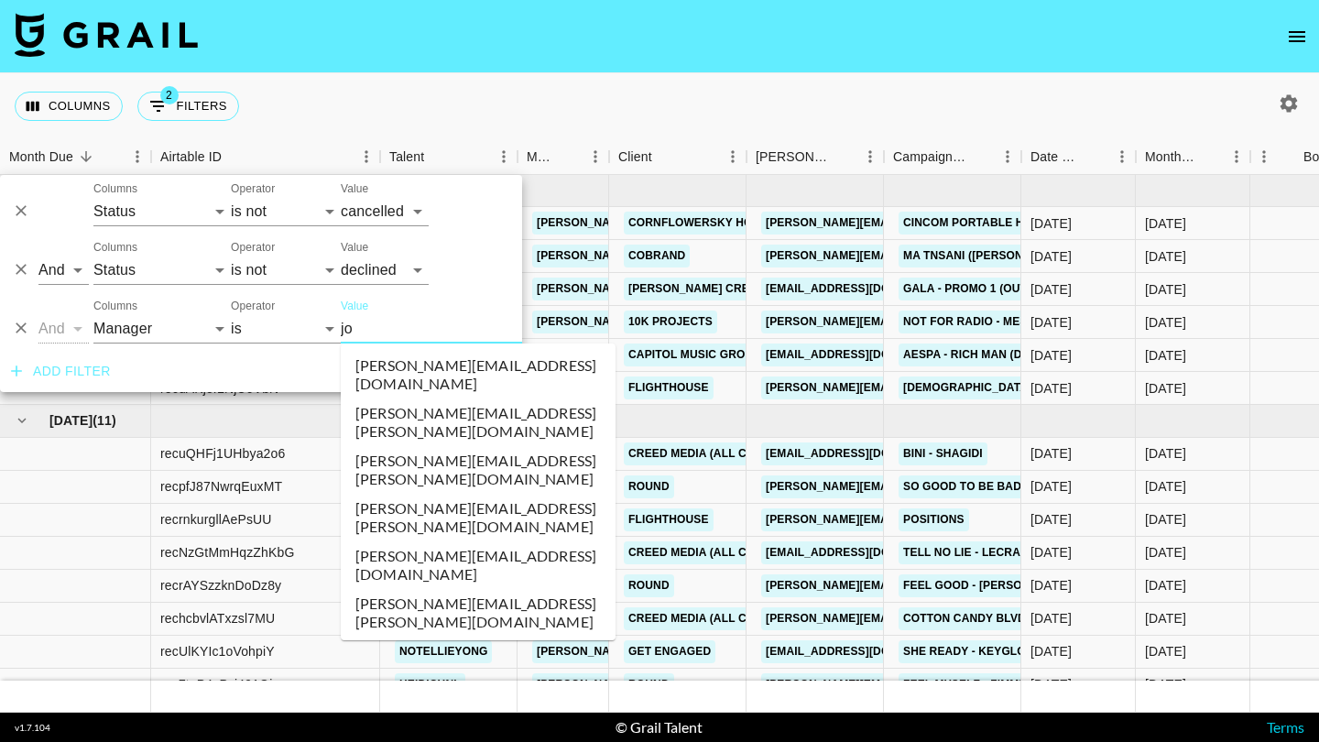
type input "[PERSON_NAME]"
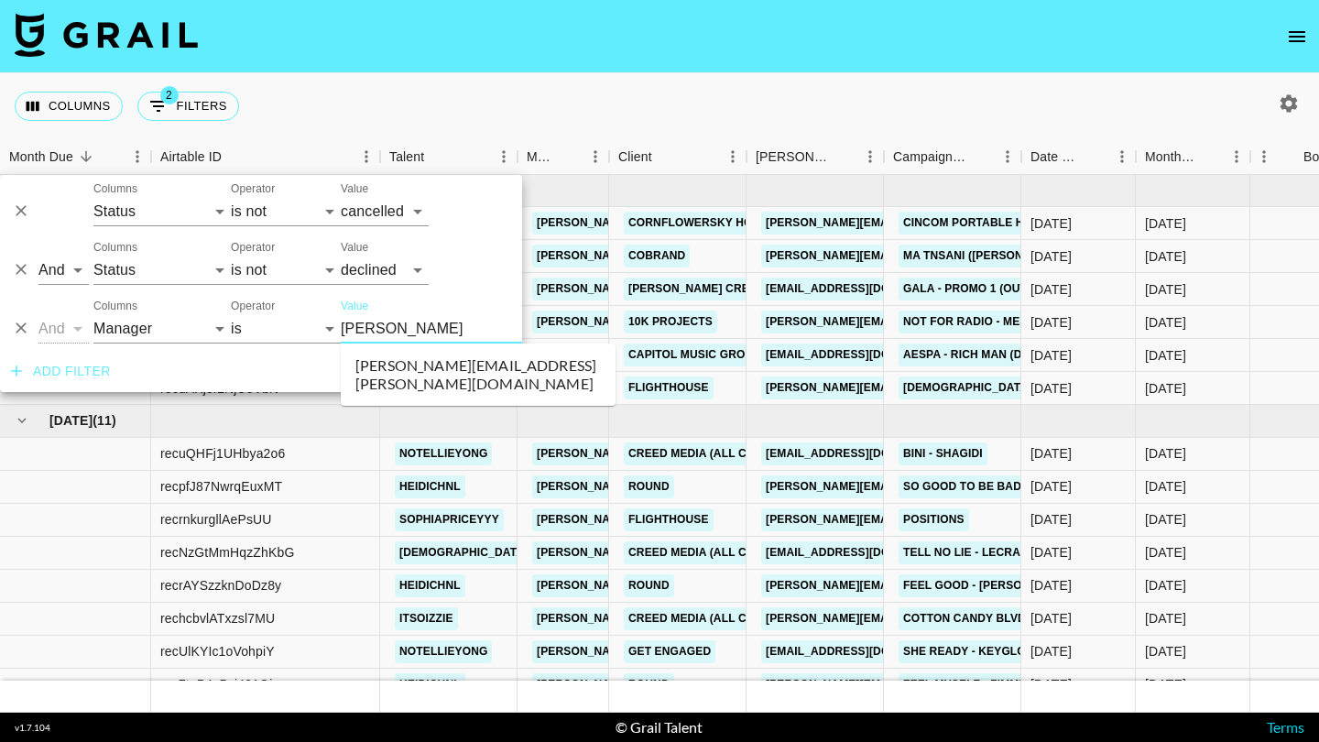
click at [388, 360] on li "[PERSON_NAME][EMAIL_ADDRESS][PERSON_NAME][DOMAIN_NAME]" at bounding box center [478, 375] width 275 height 48
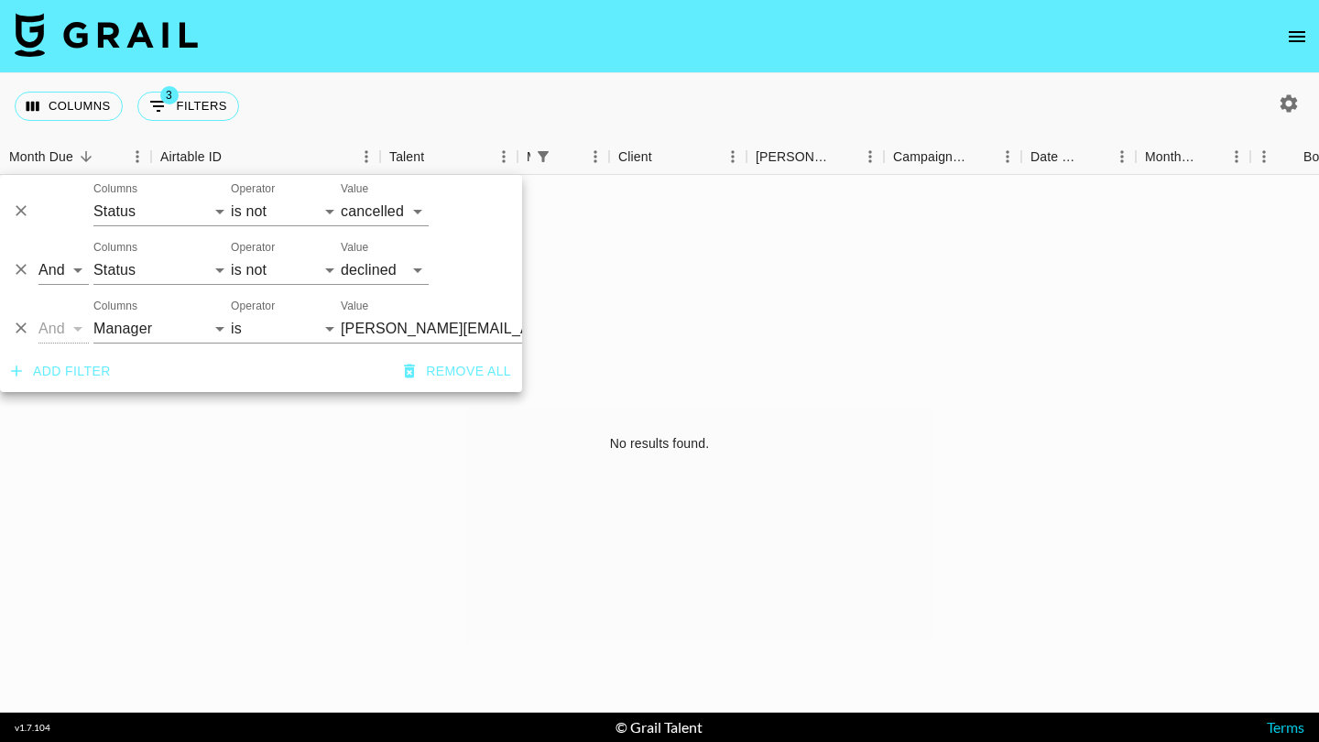
scroll to position [0, 95]
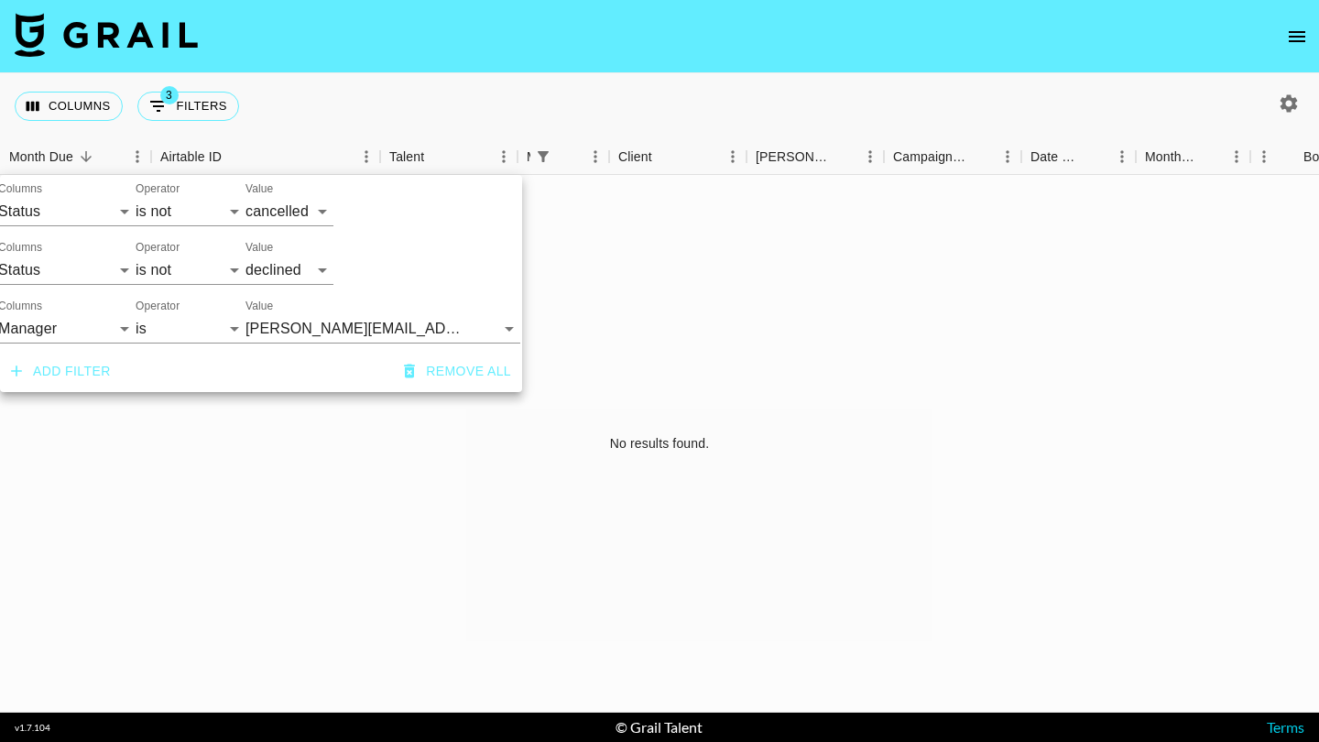
click at [437, 181] on div "And Or Columns Grail Platform ID Airtable ID Talent Manager Client [PERSON_NAME…" at bounding box center [261, 263] width 522 height 176
click at [451, 107] on div "Columns 3 Filters + Booking" at bounding box center [659, 106] width 1319 height 66
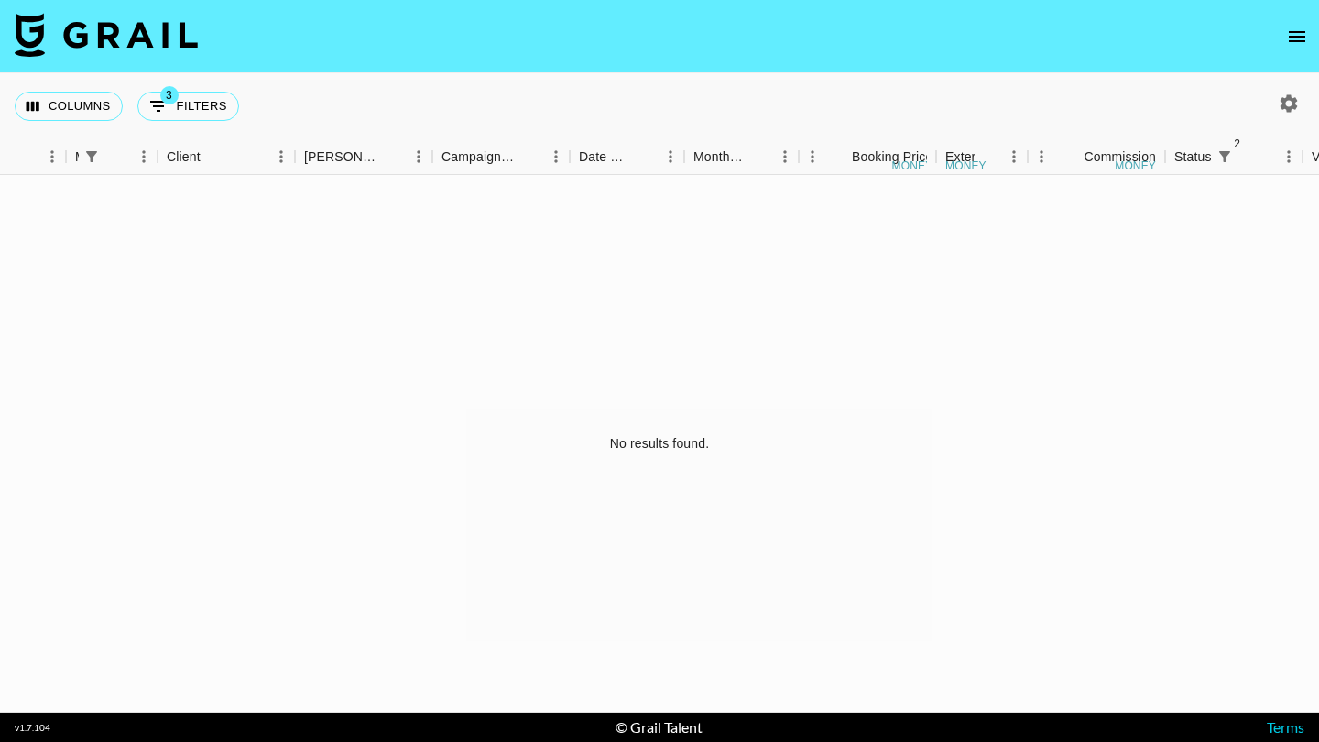
scroll to position [0, 202]
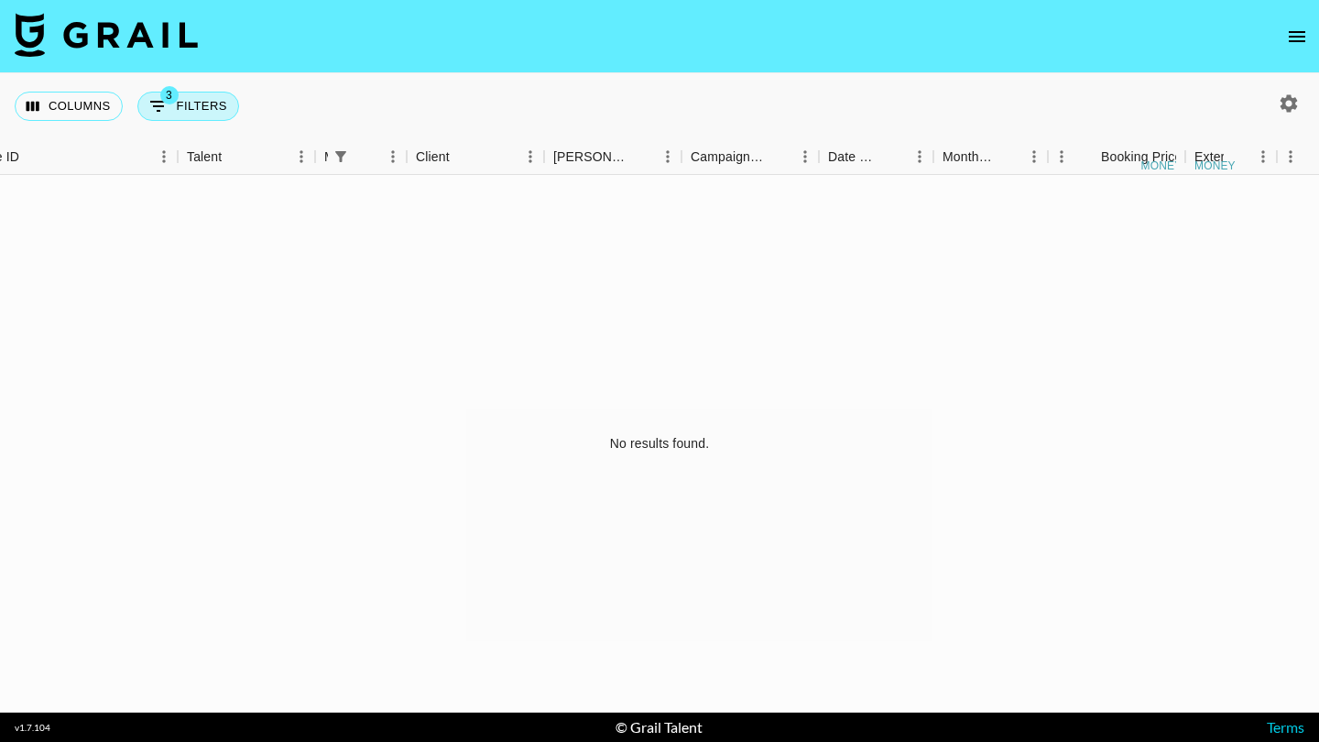
click at [198, 116] on button "3 Filters" at bounding box center [188, 106] width 102 height 29
select select "status"
select select "not"
select select "cancelled"
select select "status"
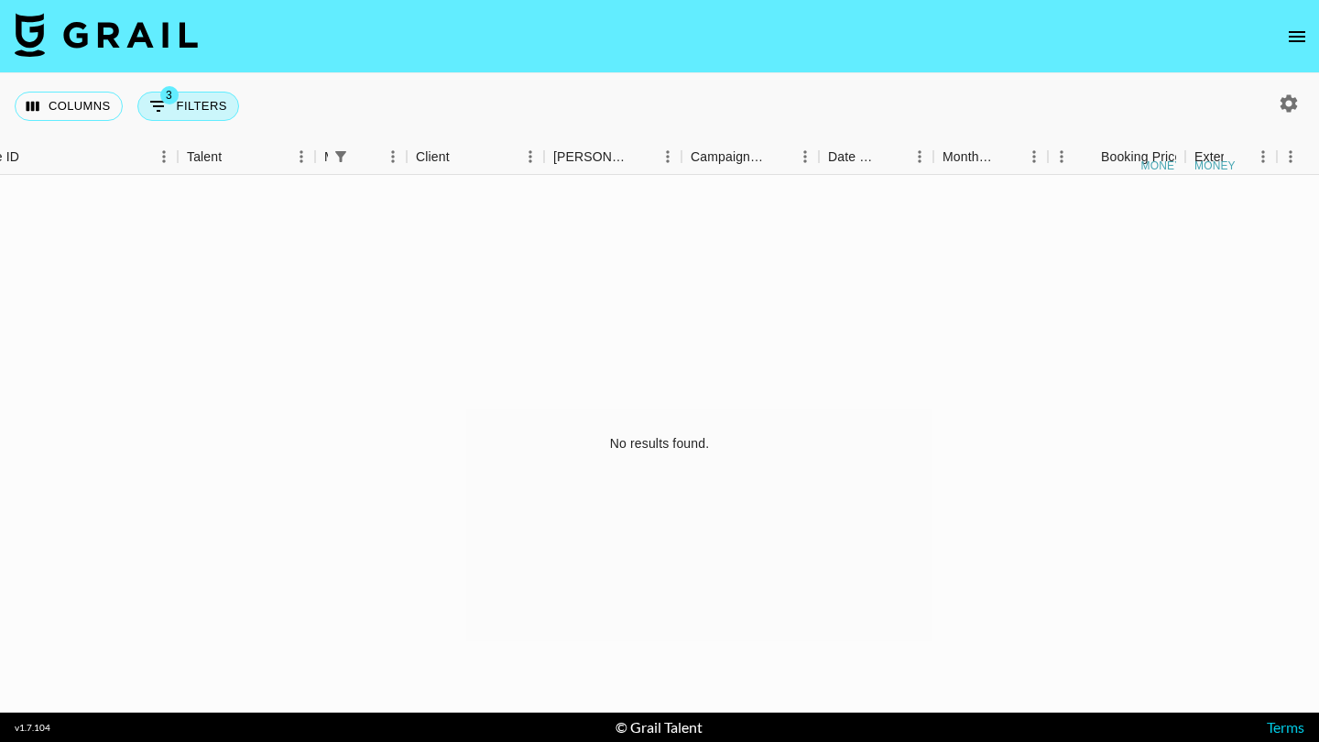
select select "not"
select select "declined"
select select "managerIds"
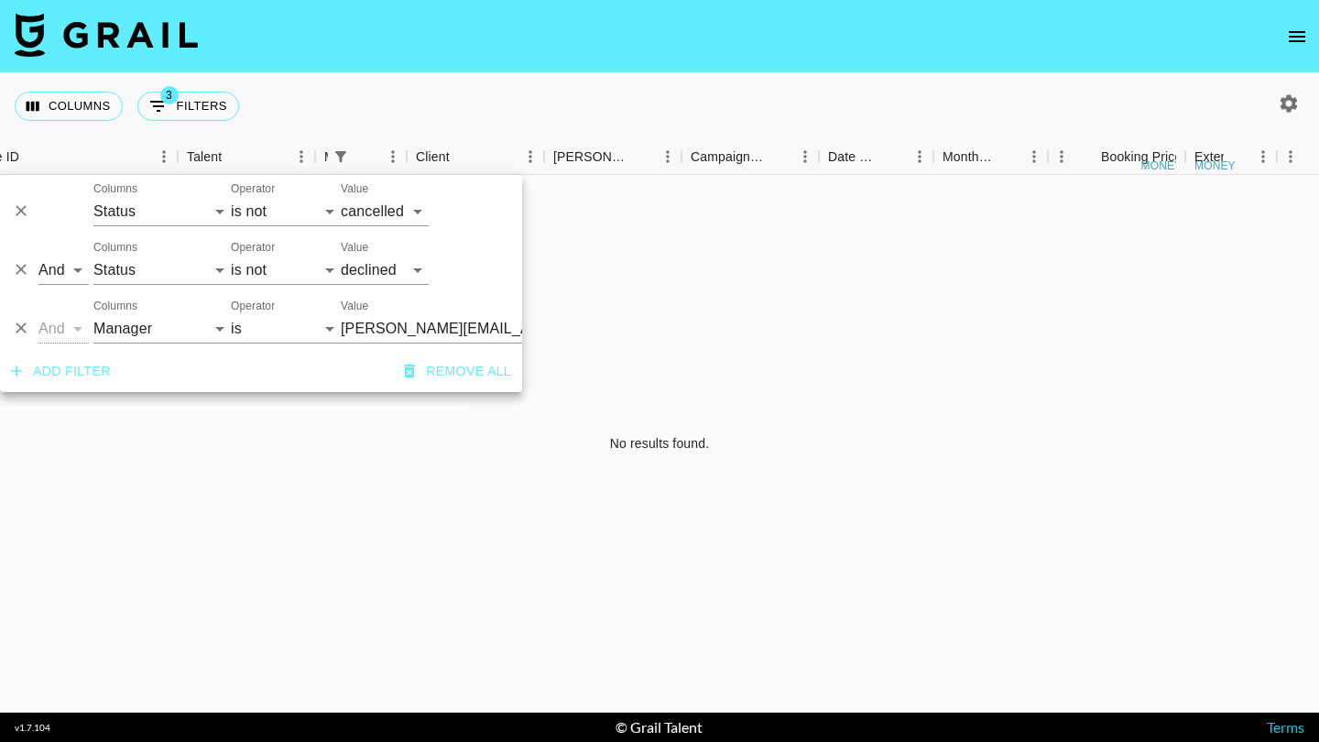
click at [464, 80] on div "Columns 3 Filters + Booking" at bounding box center [659, 106] width 1319 height 66
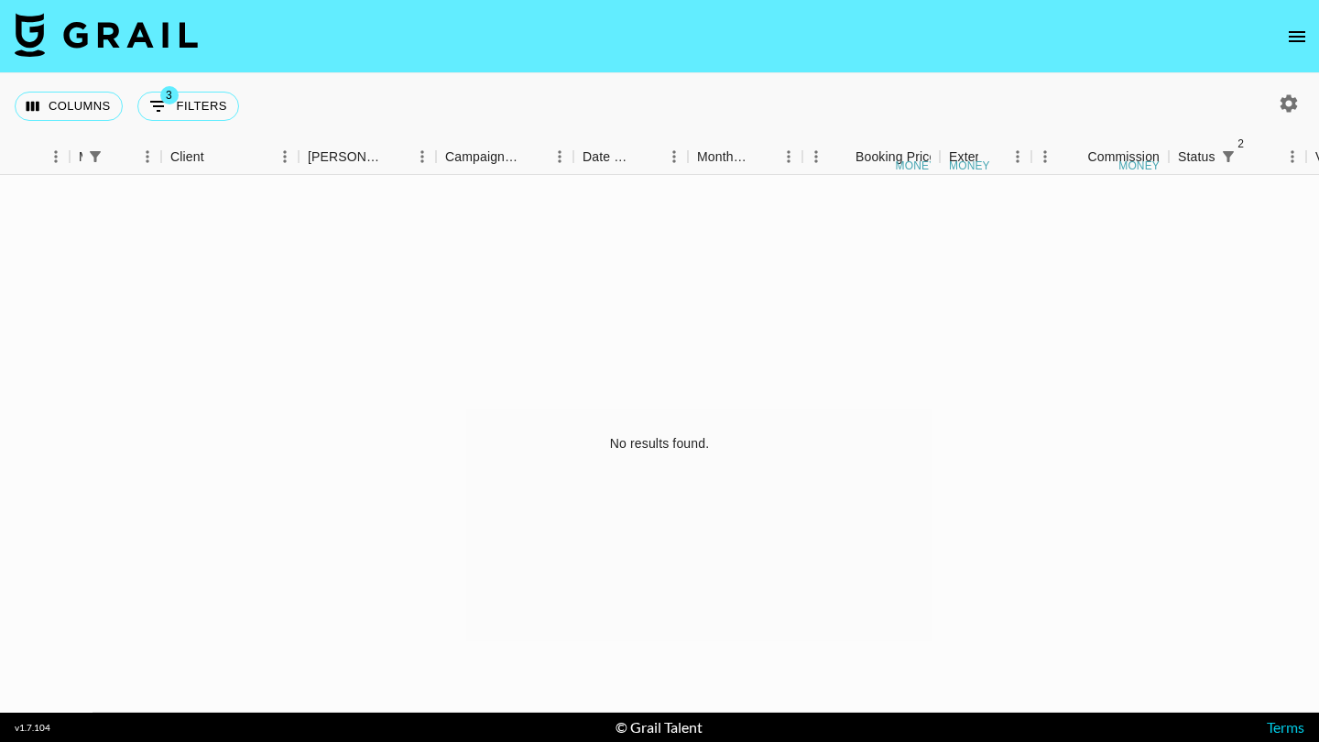
scroll to position [0, 0]
click at [1300, 118] on div at bounding box center [1288, 103] width 31 height 31
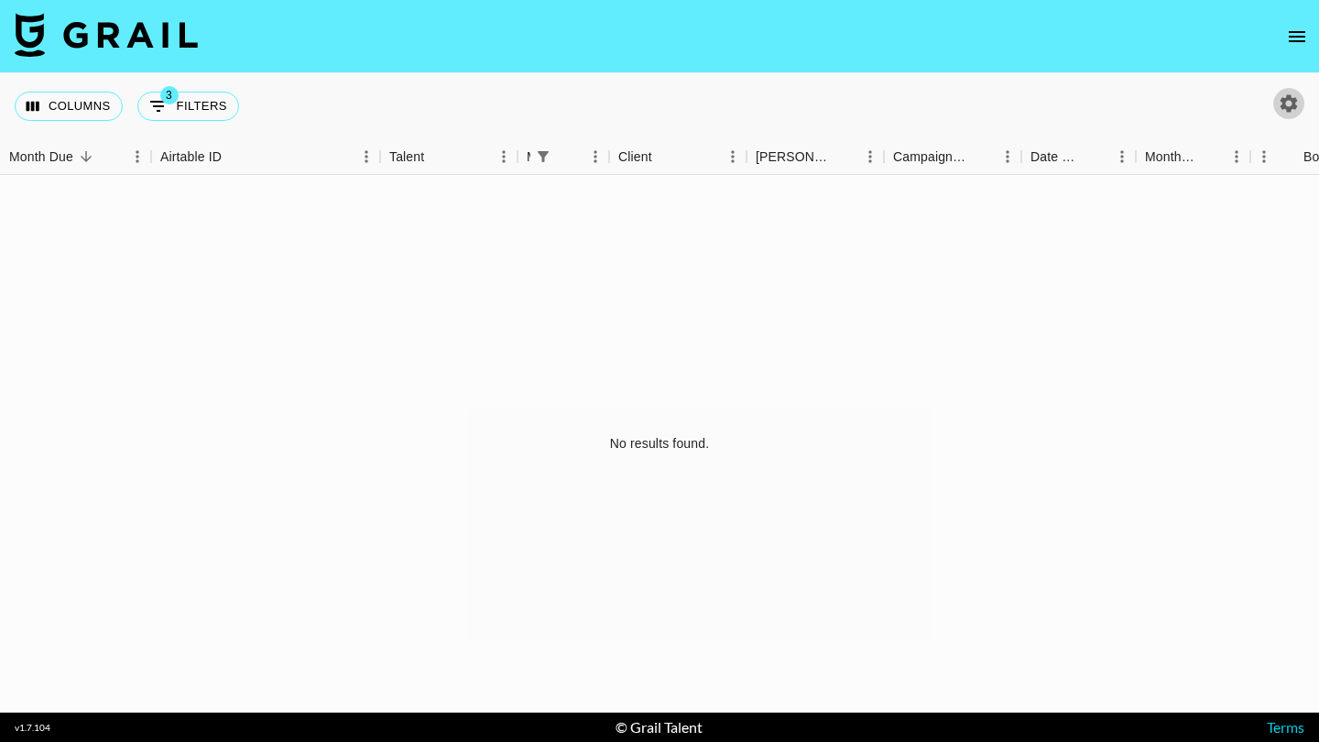
click at [1298, 110] on icon "button" at bounding box center [1288, 103] width 22 height 22
select select "[DATE]"
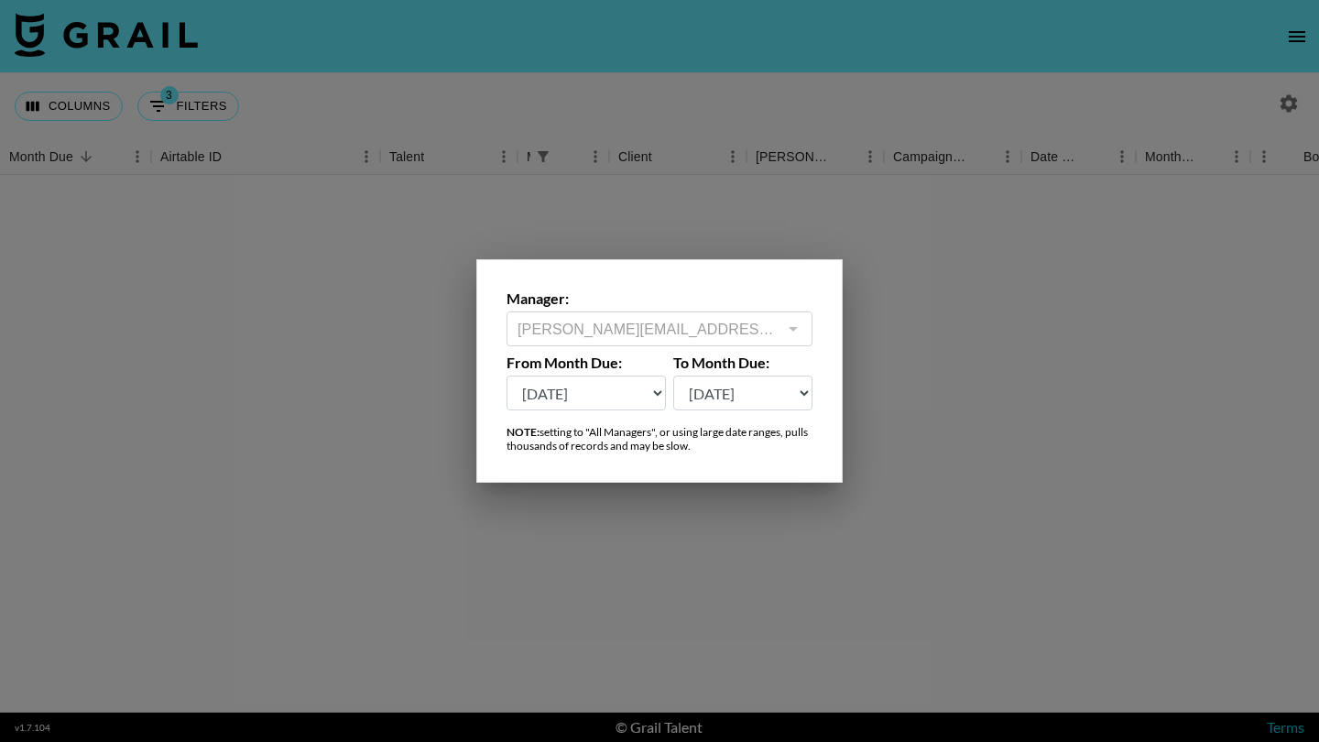
click at [747, 341] on div "[PERSON_NAME][EMAIL_ADDRESS][DOMAIN_NAME] ​" at bounding box center [659, 328] width 306 height 35
click at [770, 129] on div at bounding box center [659, 371] width 1319 height 742
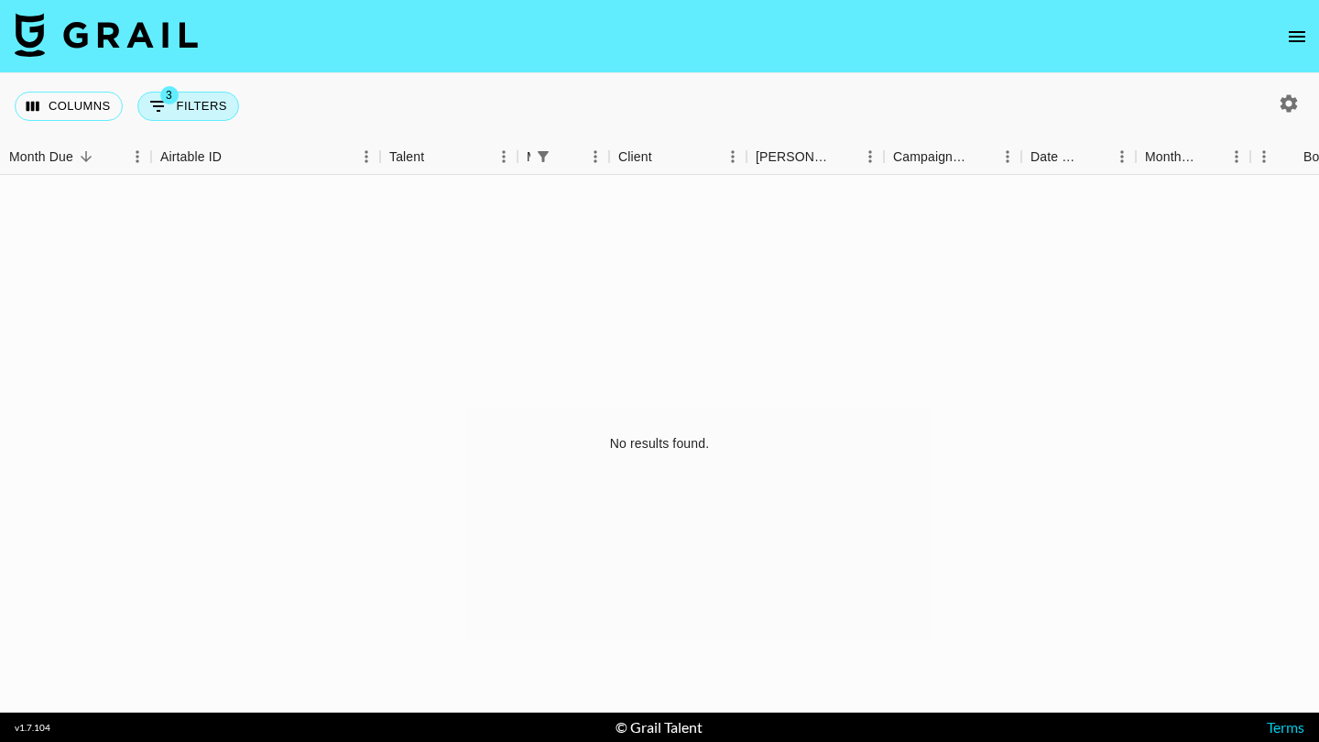
click at [217, 110] on button "3 Filters" at bounding box center [188, 106] width 102 height 29
select select "status"
select select "not"
select select "cancelled"
select select "status"
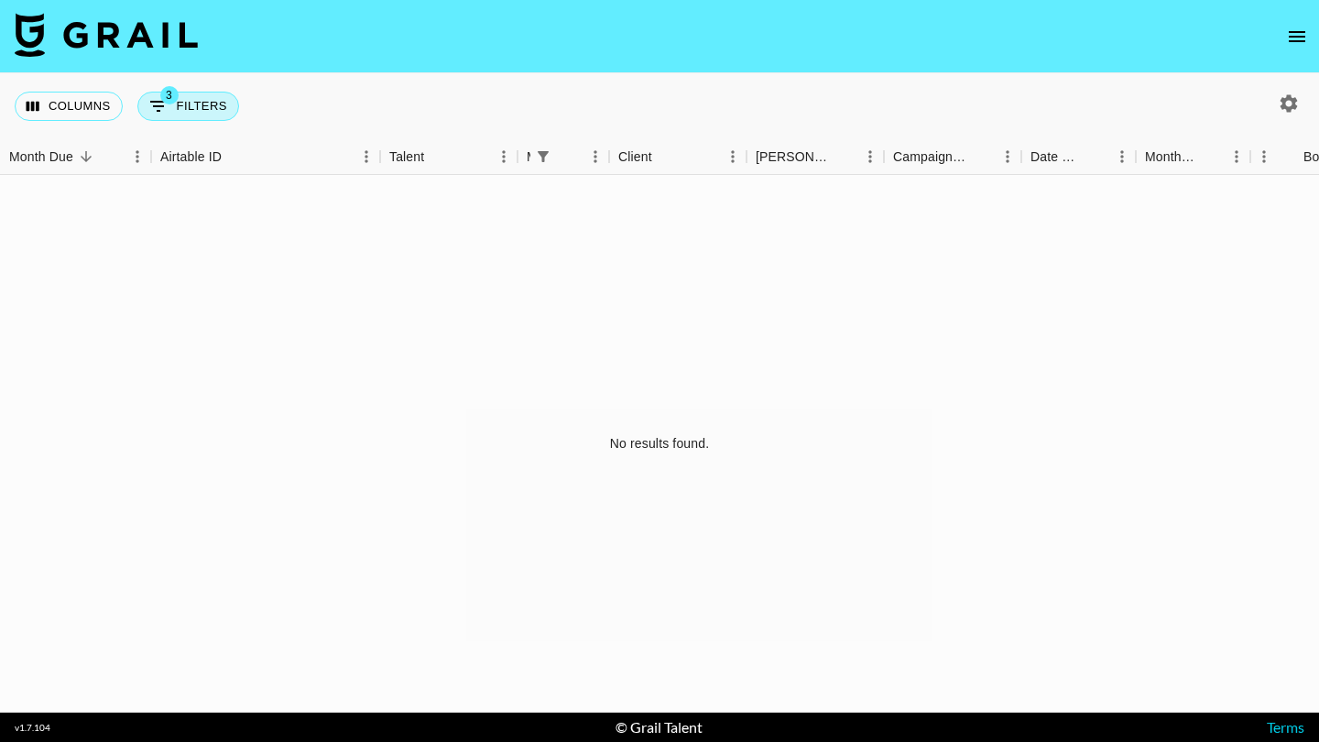
select select "not"
select select "declined"
select select "managerIds"
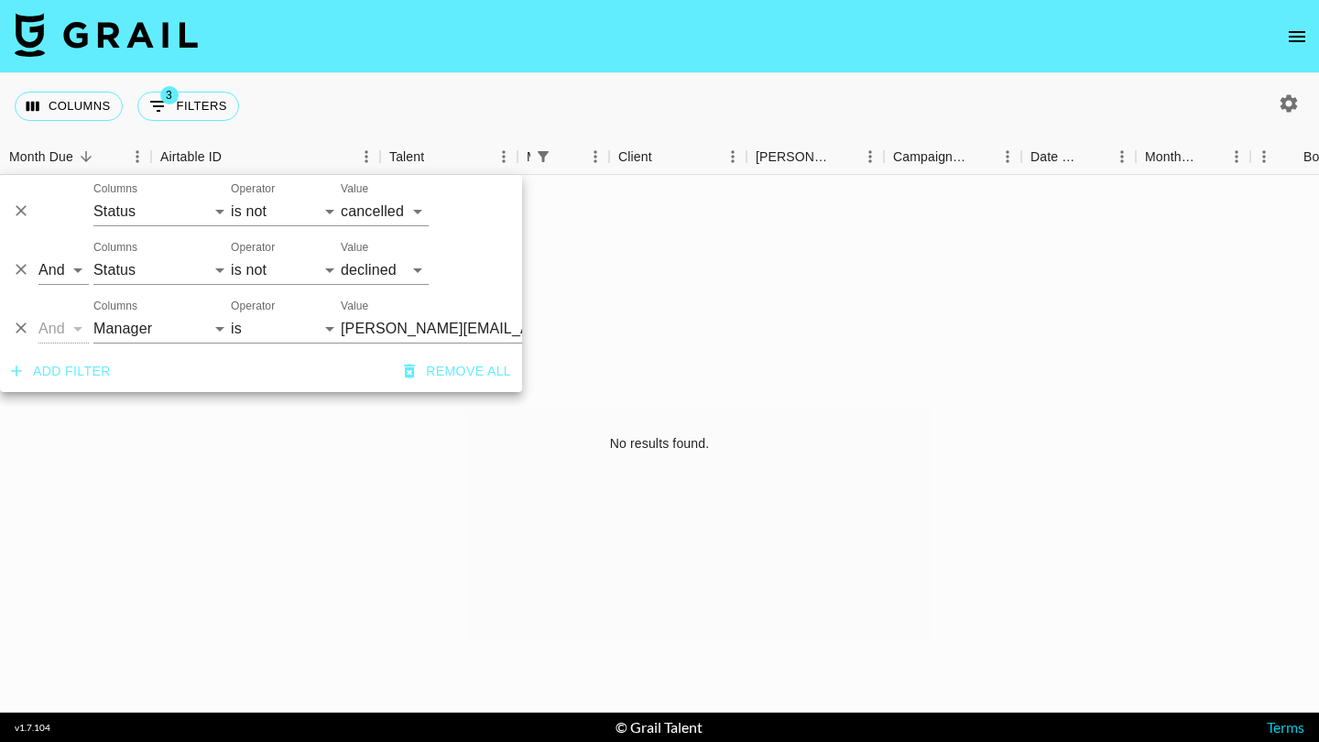
click at [462, 369] on button "Remove all" at bounding box center [457, 371] width 122 height 34
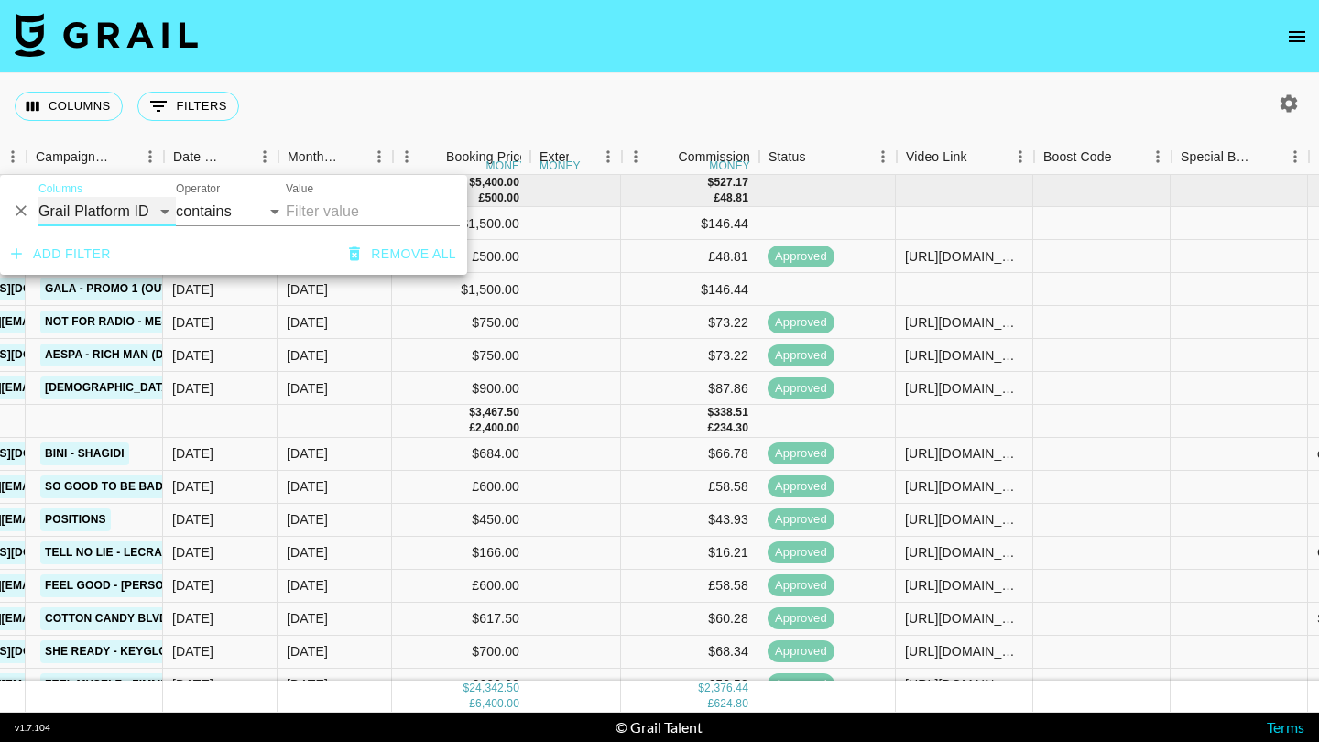
scroll to position [0, 859]
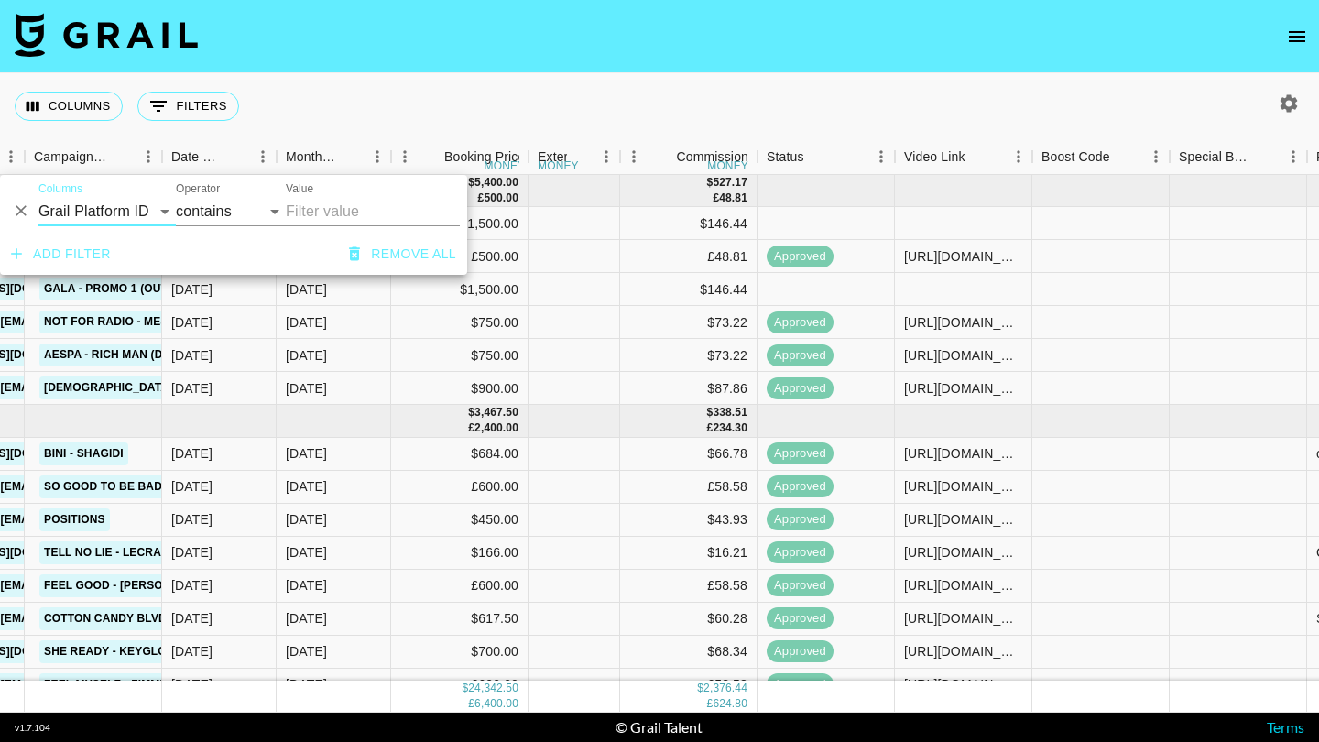
click at [850, 102] on div "Columns 0 Filters + Booking" at bounding box center [659, 106] width 1319 height 66
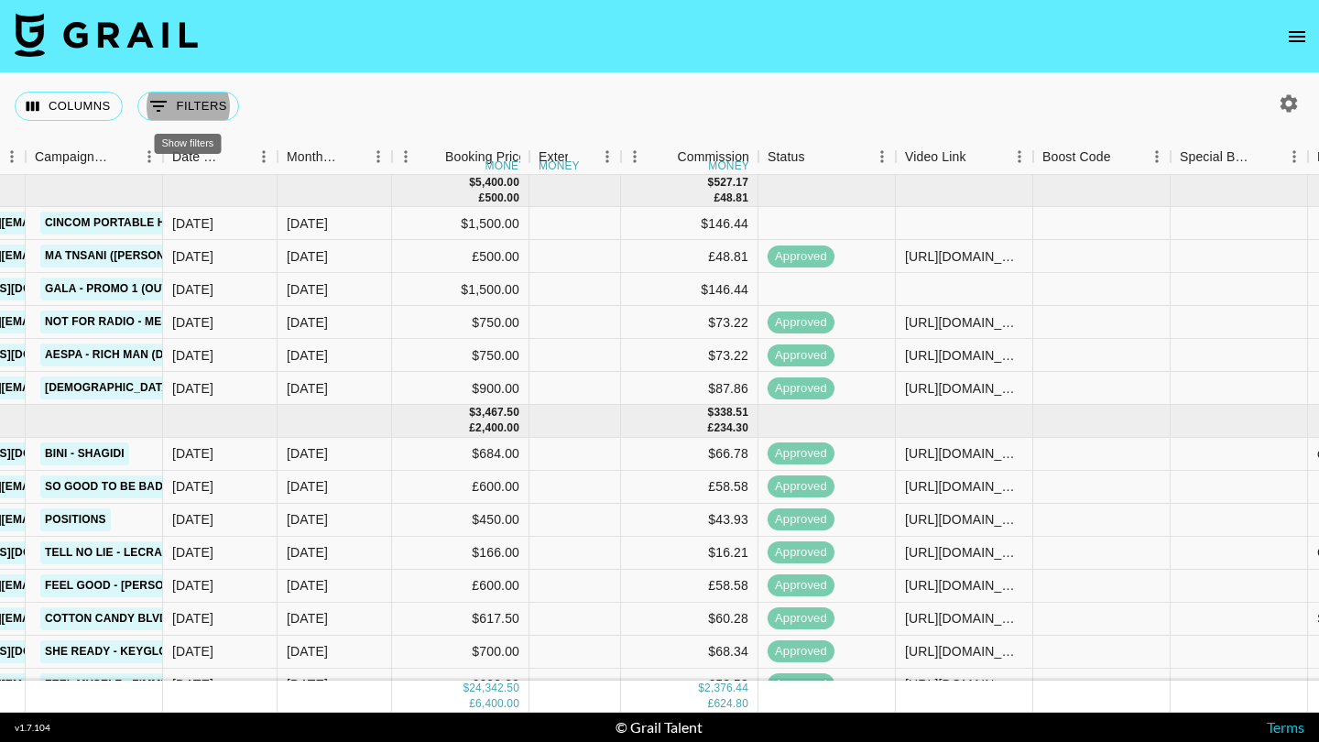
scroll to position [0, 858]
click at [472, 109] on div "Columns 0 Filters + Booking" at bounding box center [659, 106] width 1319 height 66
click at [89, 100] on button "Columns" at bounding box center [69, 106] width 108 height 29
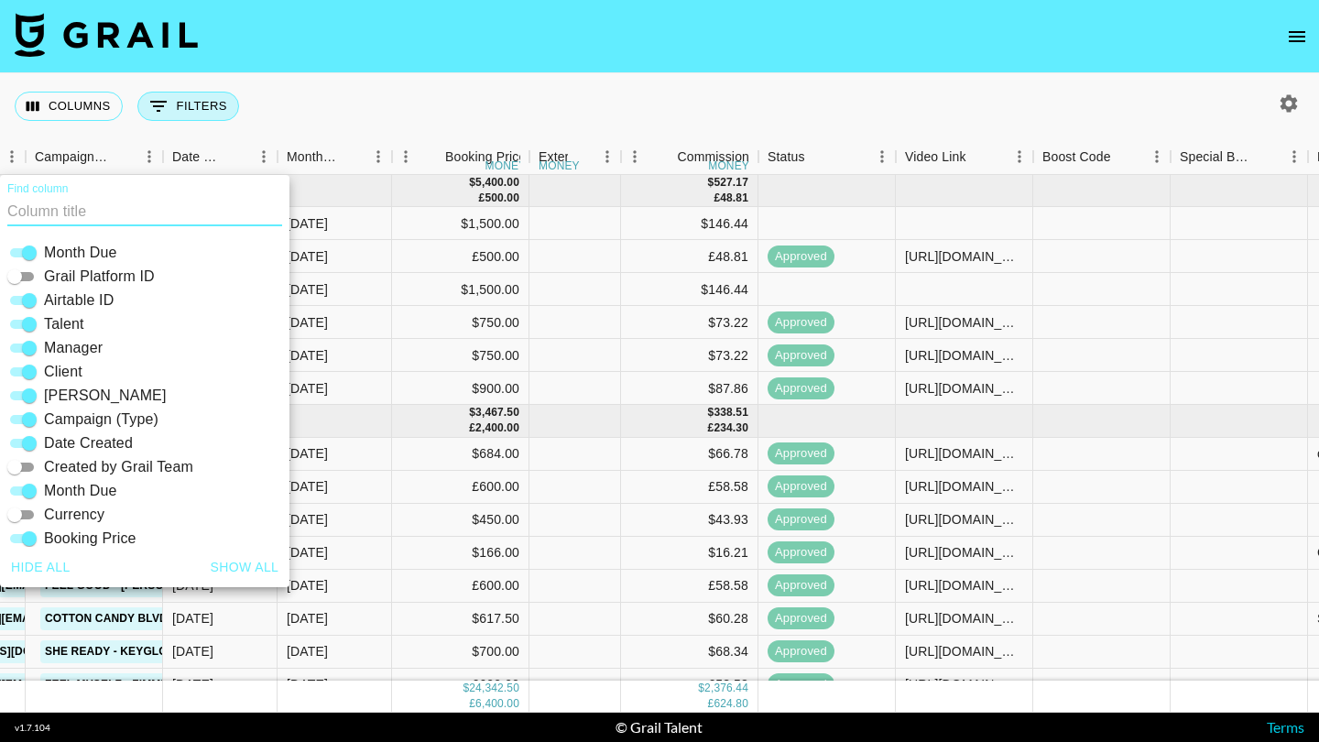
click at [161, 119] on button "0 Filters" at bounding box center [188, 106] width 102 height 29
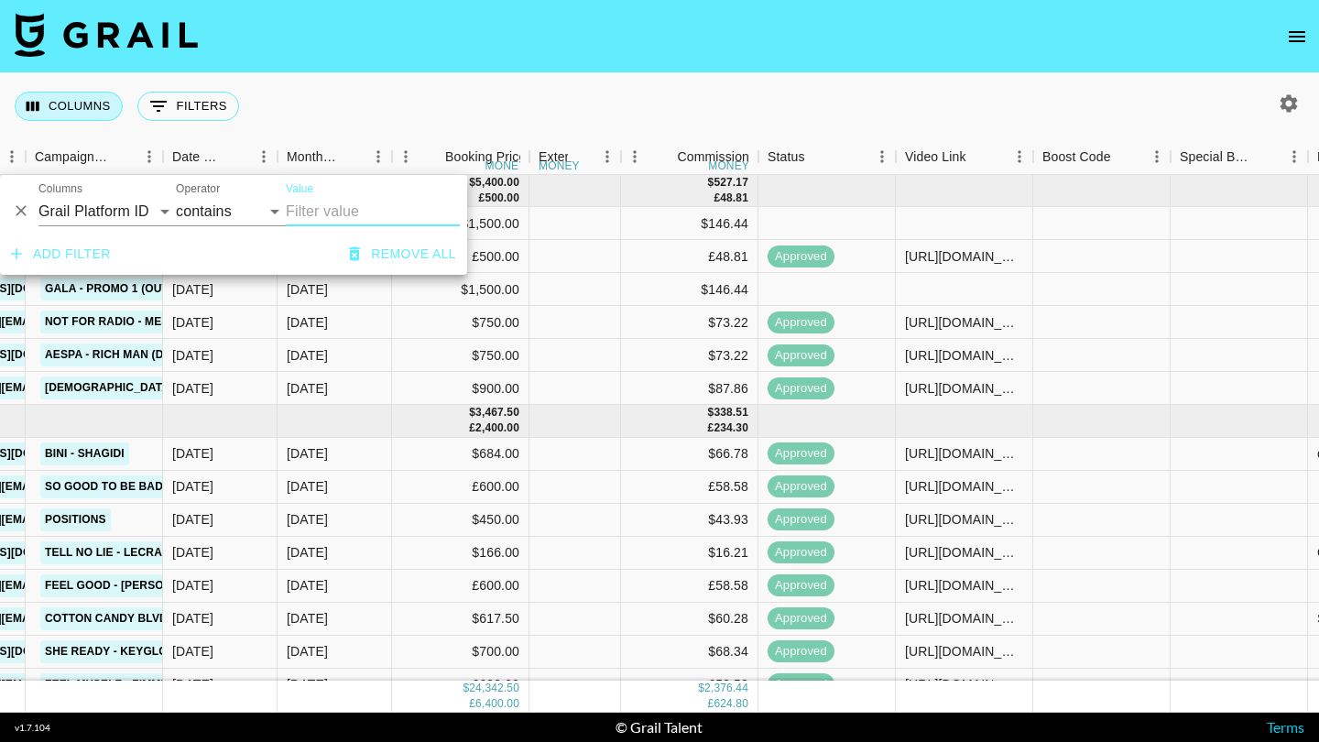
click at [68, 98] on button "Columns" at bounding box center [69, 106] width 108 height 29
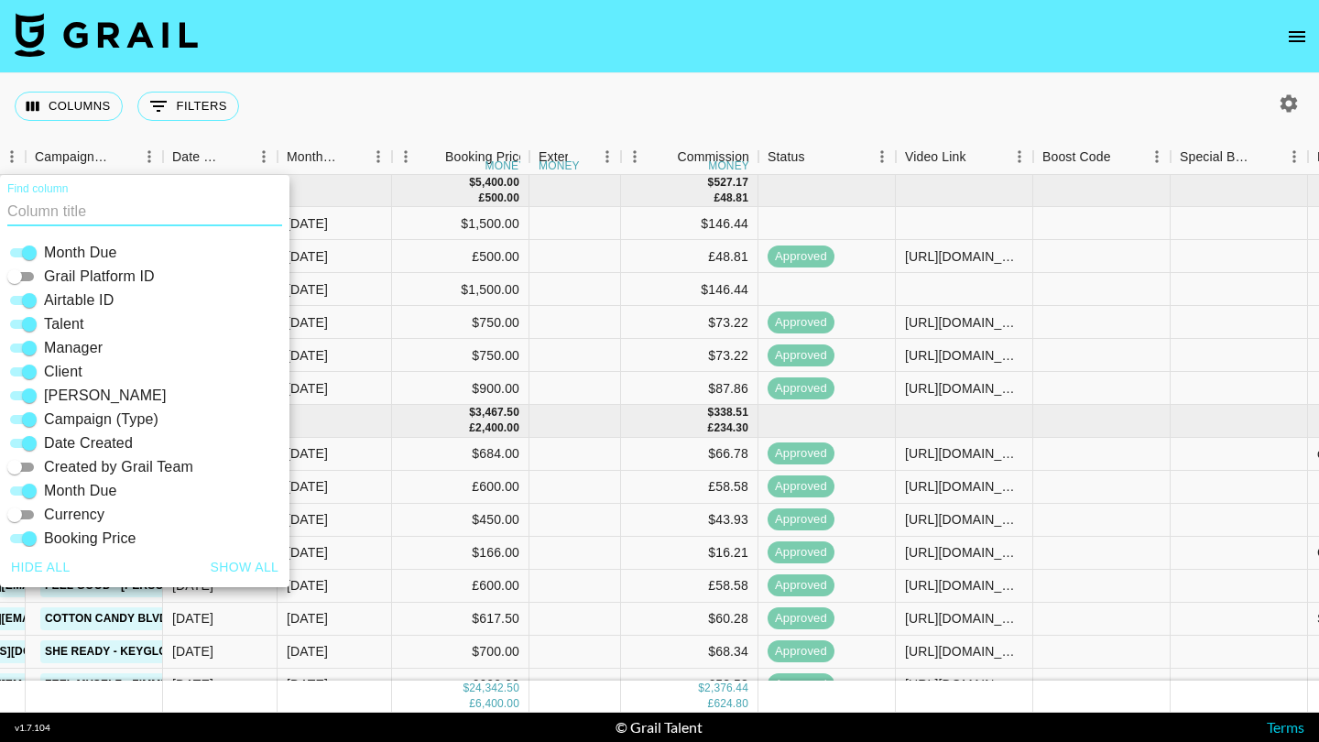
scroll to position [0, 0]
click at [77, 348] on span "Manager" at bounding box center [73, 348] width 59 height 22
click at [62, 348] on input "Manager" at bounding box center [29, 348] width 66 height 22
checkbox input "false"
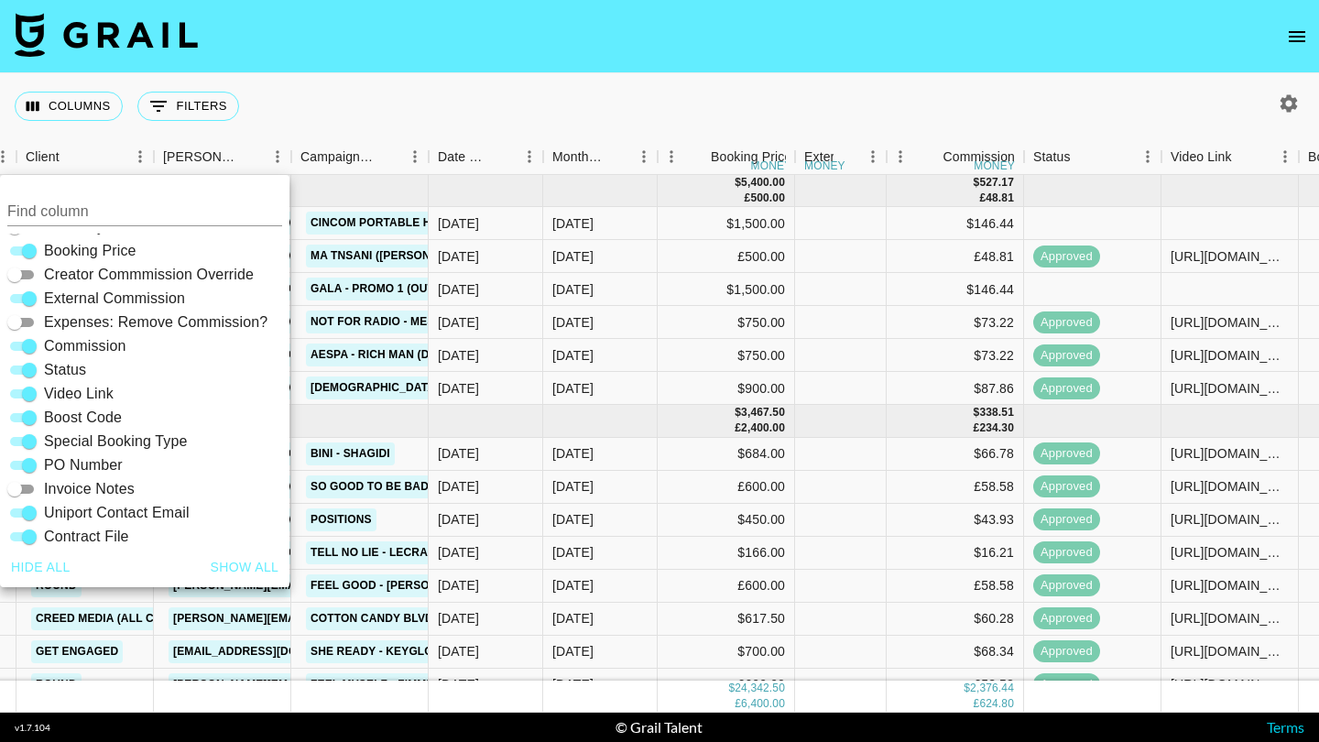
scroll to position [286, 0]
click at [114, 301] on span "External Commission" at bounding box center [114, 300] width 141 height 22
click at [62, 301] on input "External Commission" at bounding box center [29, 300] width 66 height 22
checkbox input "false"
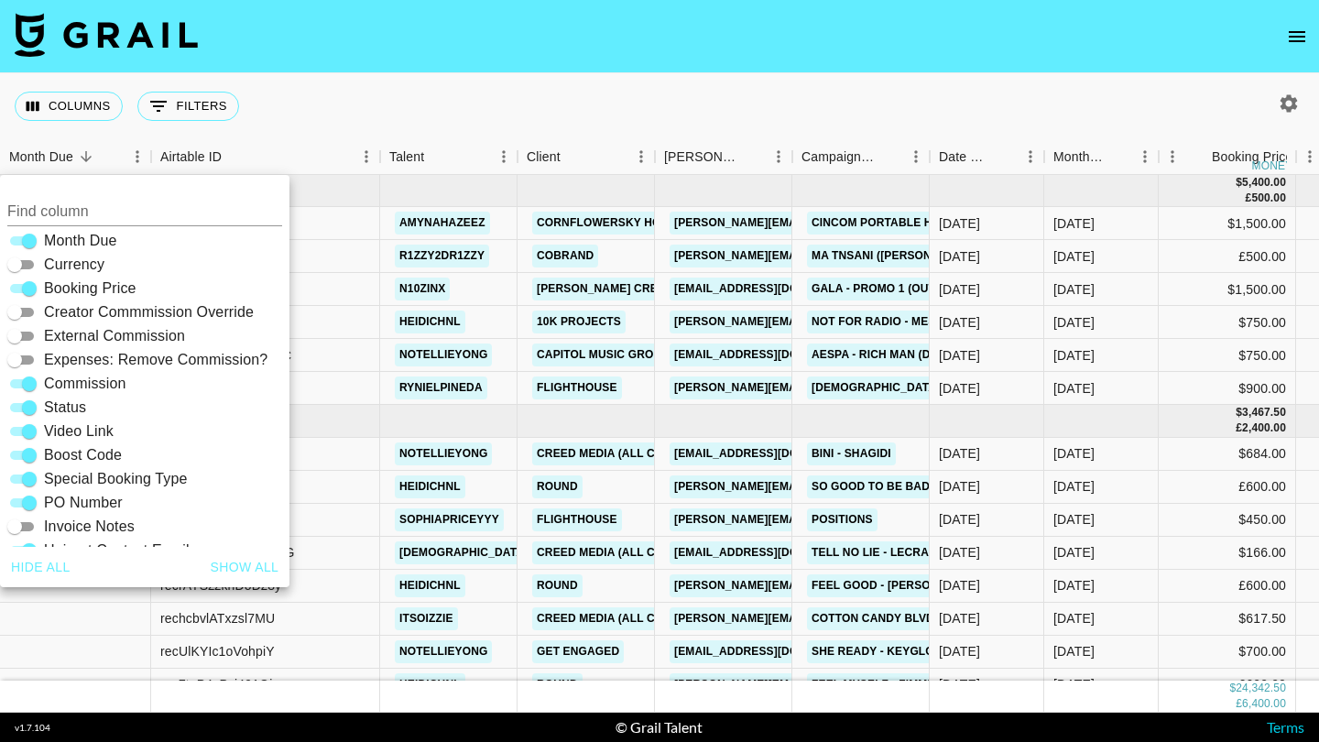
scroll to position [0, 0]
click at [801, 86] on div "Columns 0 Filters + Booking" at bounding box center [659, 106] width 1319 height 66
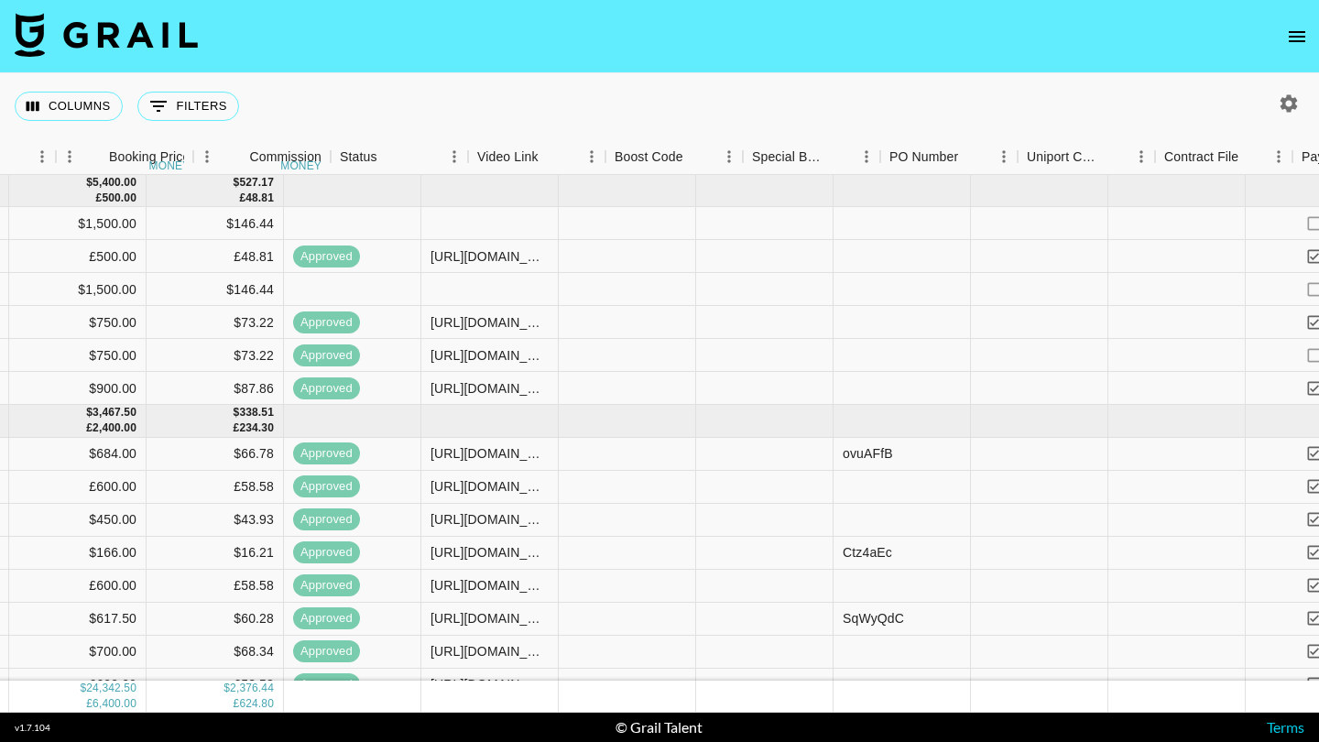
scroll to position [0, 1477]
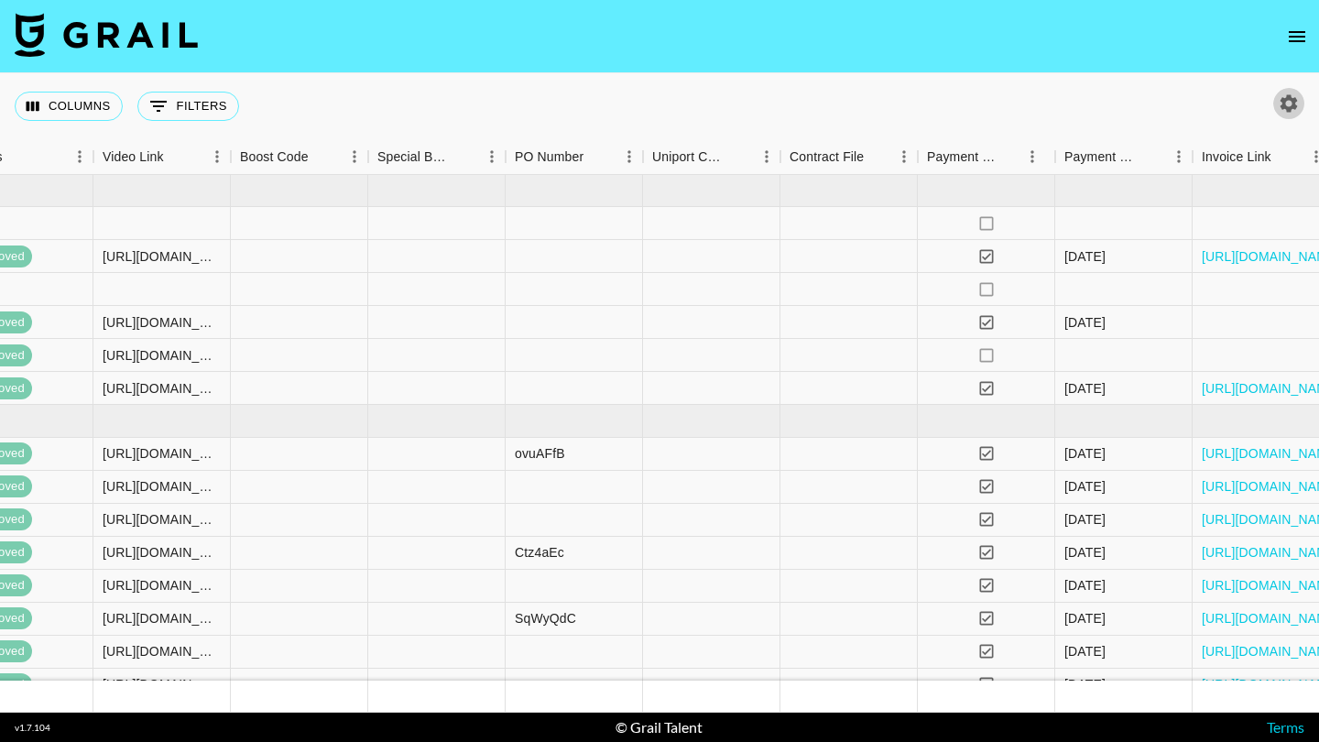
click at [1295, 109] on icon "button" at bounding box center [1288, 102] width 17 height 17
select select "[DATE]"
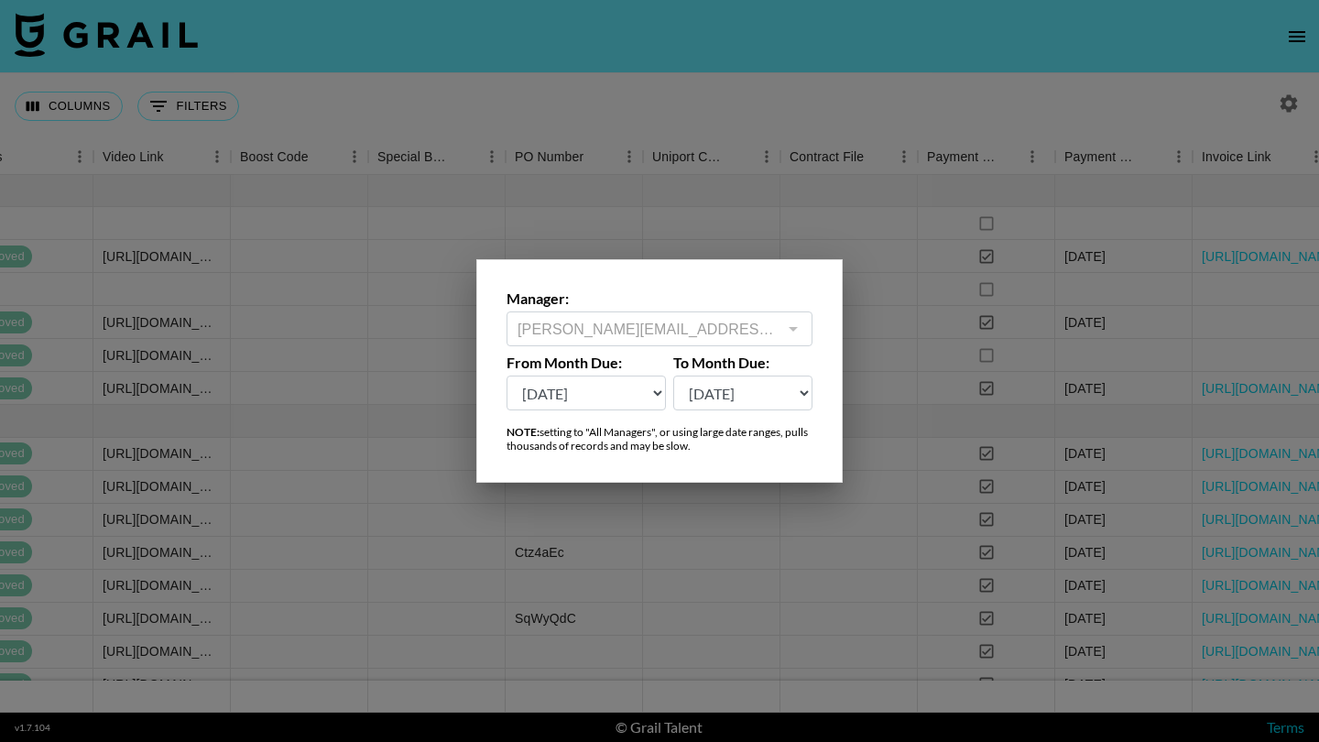
click at [644, 341] on div "[PERSON_NAME][EMAIL_ADDRESS][DOMAIN_NAME] ​" at bounding box center [659, 328] width 306 height 35
click at [738, 110] on div at bounding box center [659, 371] width 1319 height 742
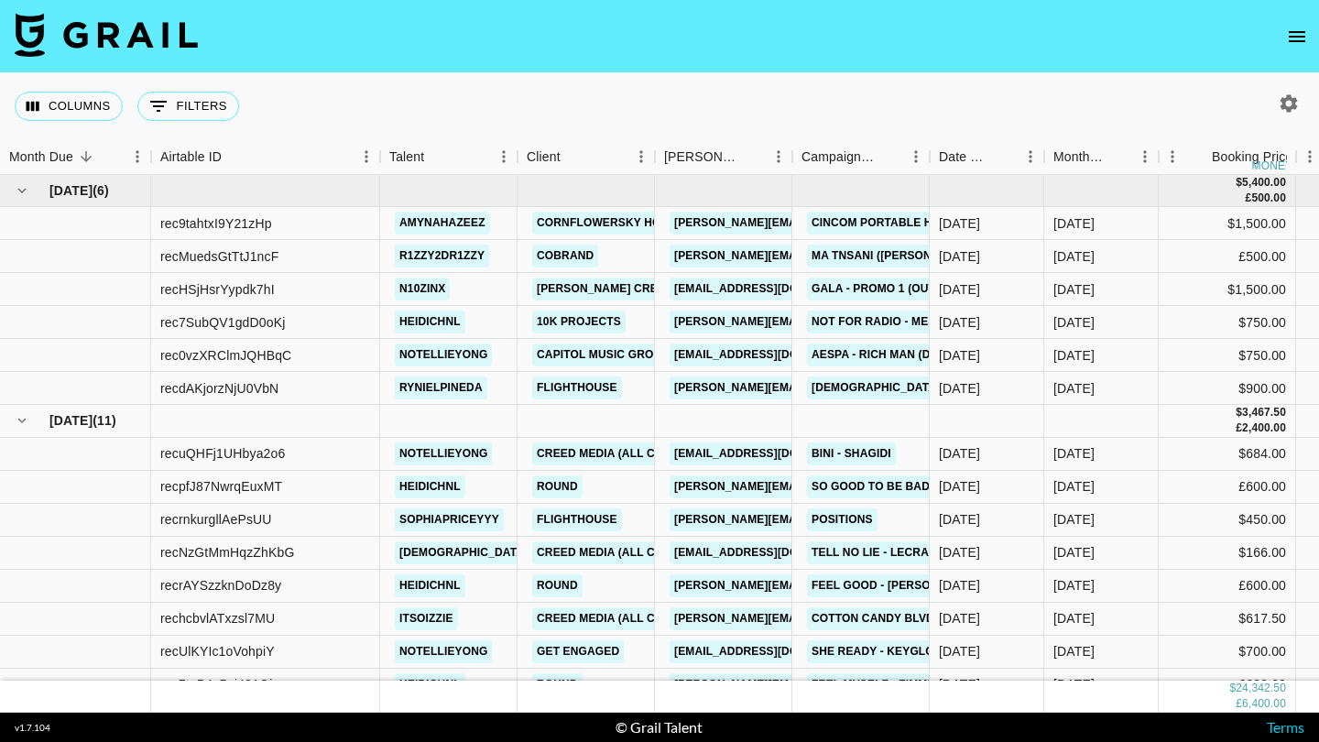
scroll to position [0, 0]
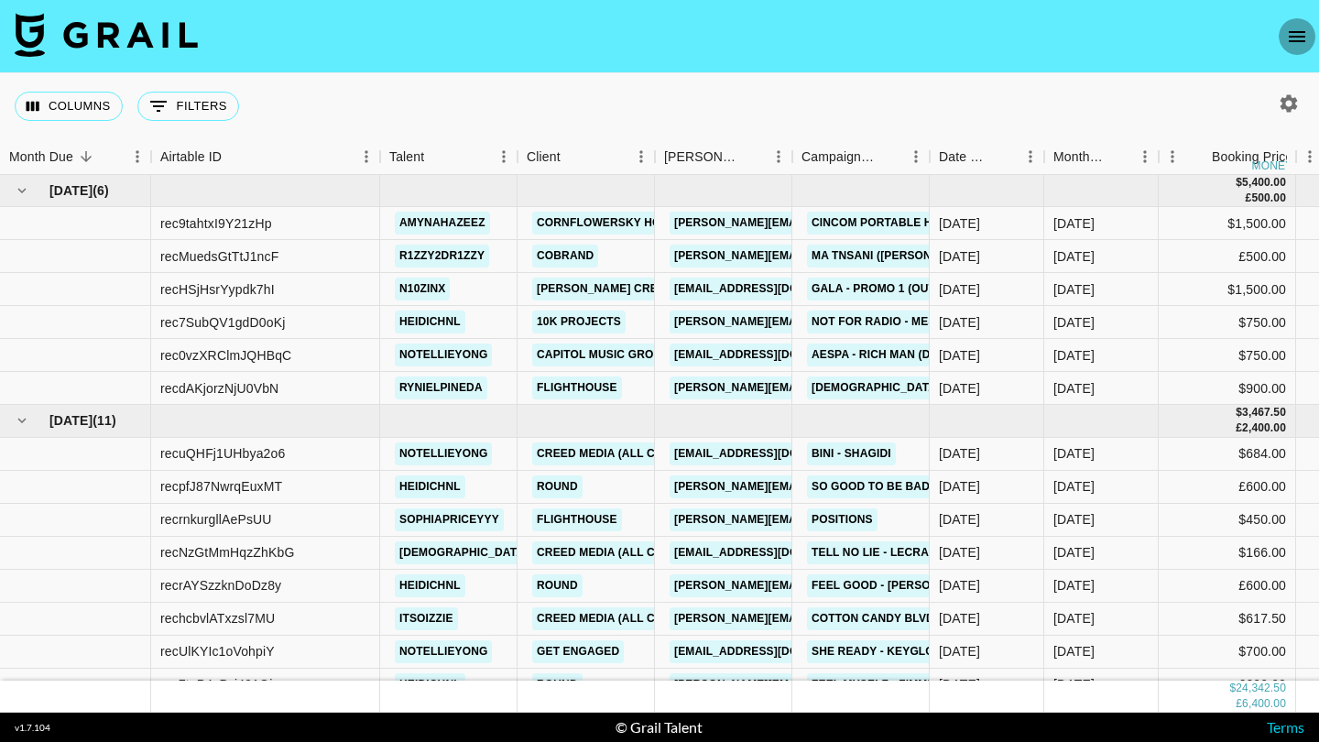
click at [1308, 43] on button "open drawer" at bounding box center [1296, 36] width 37 height 37
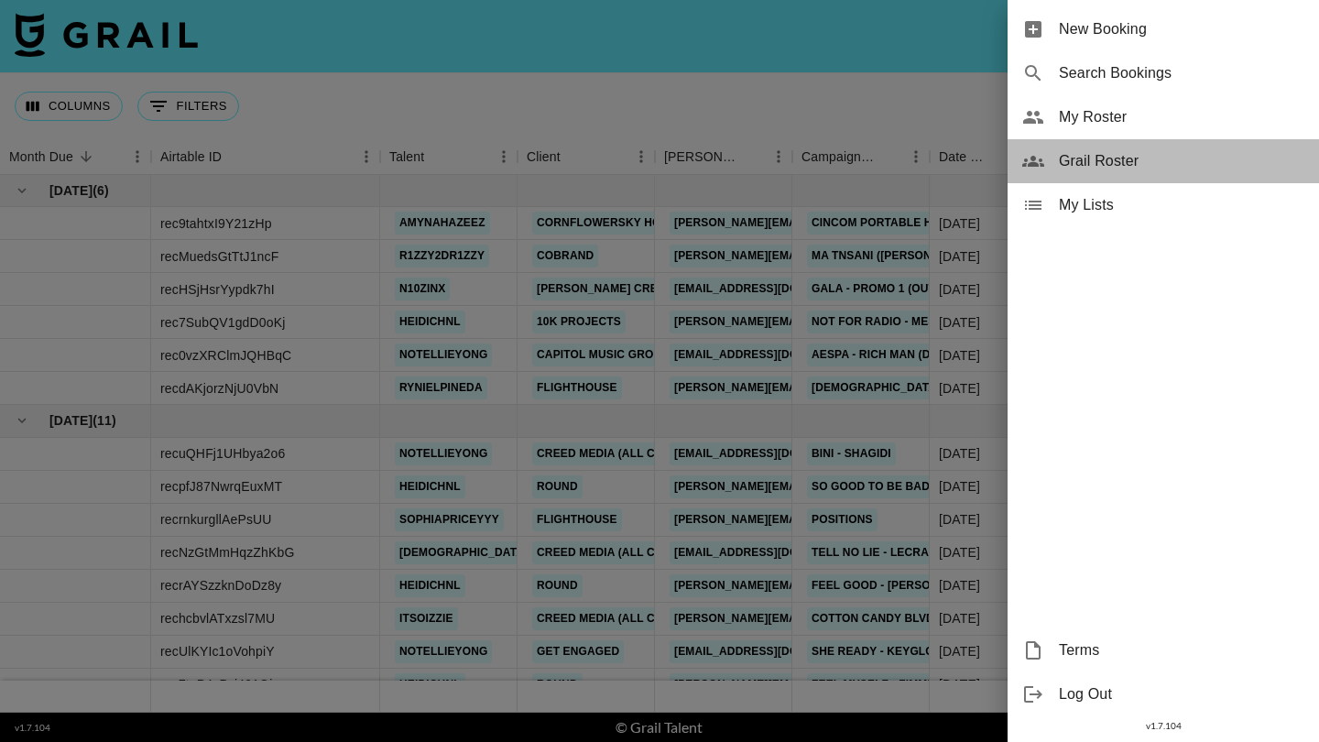
click at [1121, 175] on div "Grail Roster" at bounding box center [1162, 161] width 311 height 44
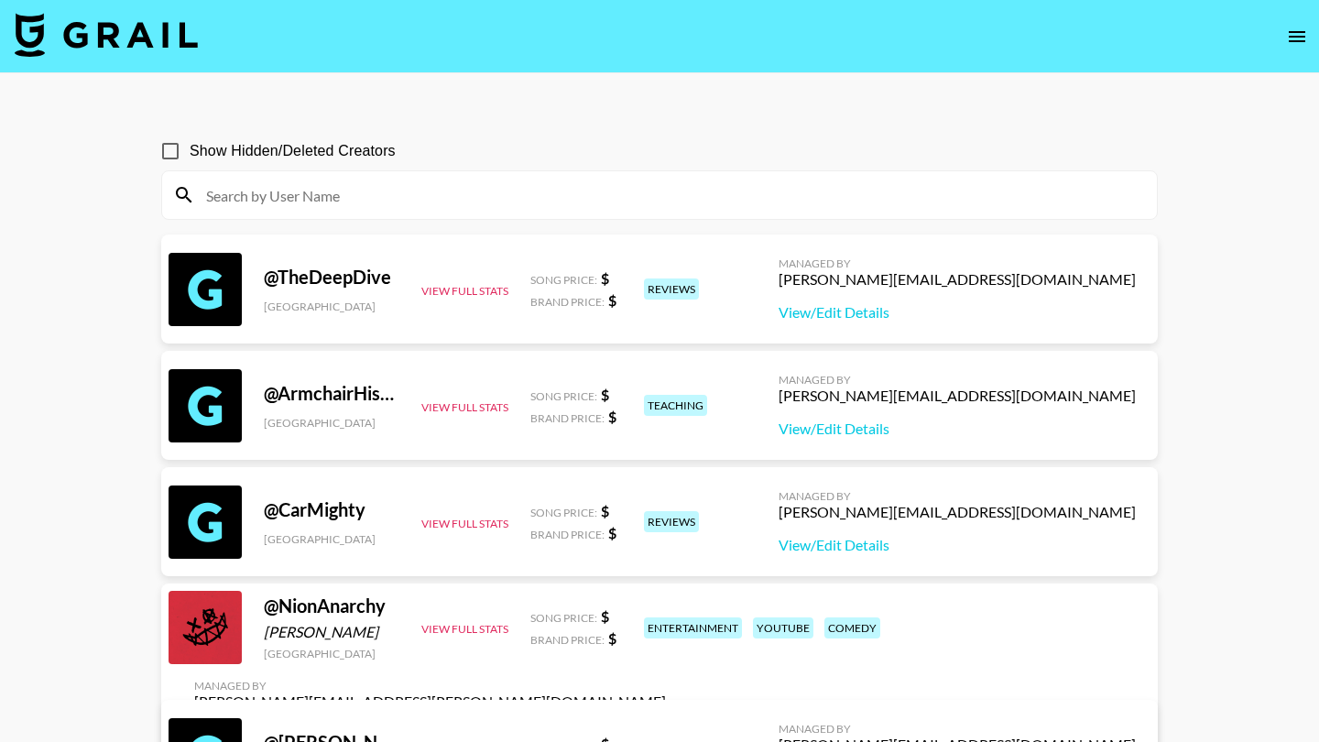
click at [489, 200] on input at bounding box center [670, 194] width 950 height 29
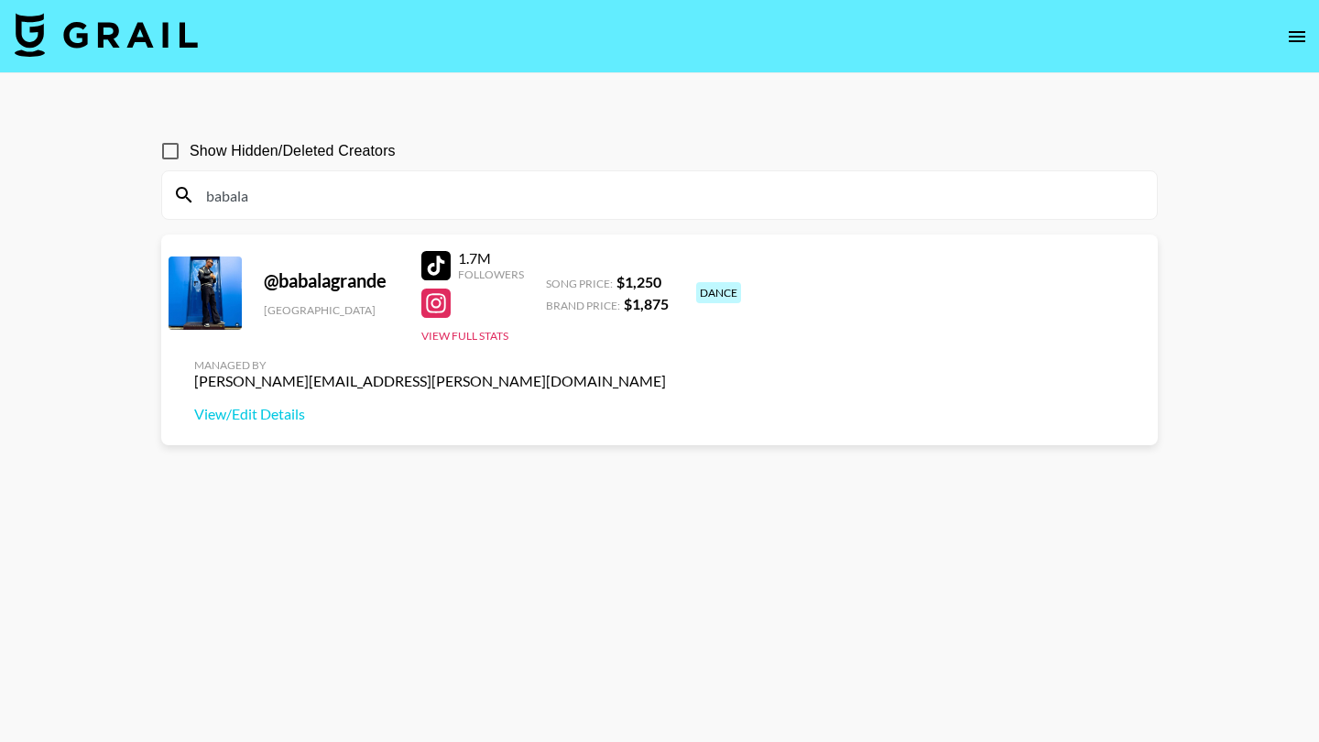
type input "babala"
click at [438, 255] on div at bounding box center [435, 265] width 29 height 29
click at [1306, 47] on icon "open drawer" at bounding box center [1297, 37] width 22 height 22
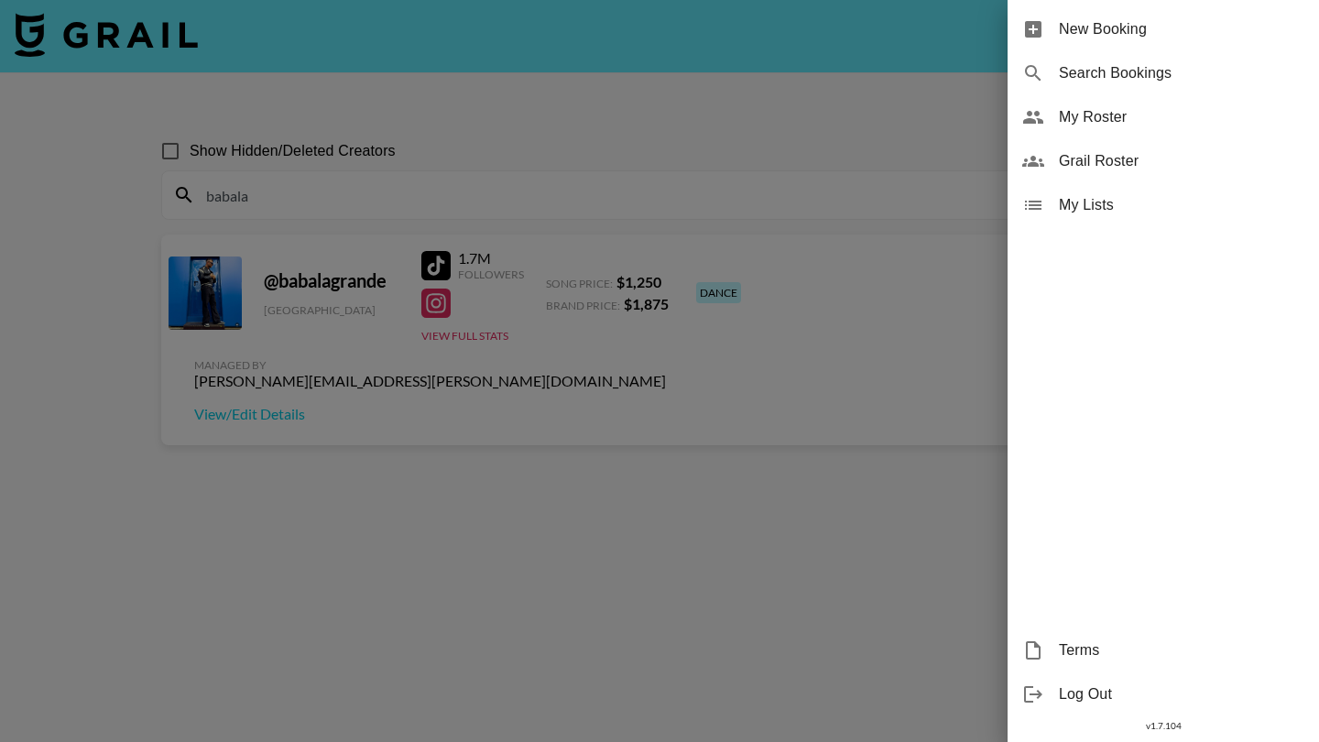
click at [1185, 128] on div "My Roster" at bounding box center [1162, 117] width 311 height 44
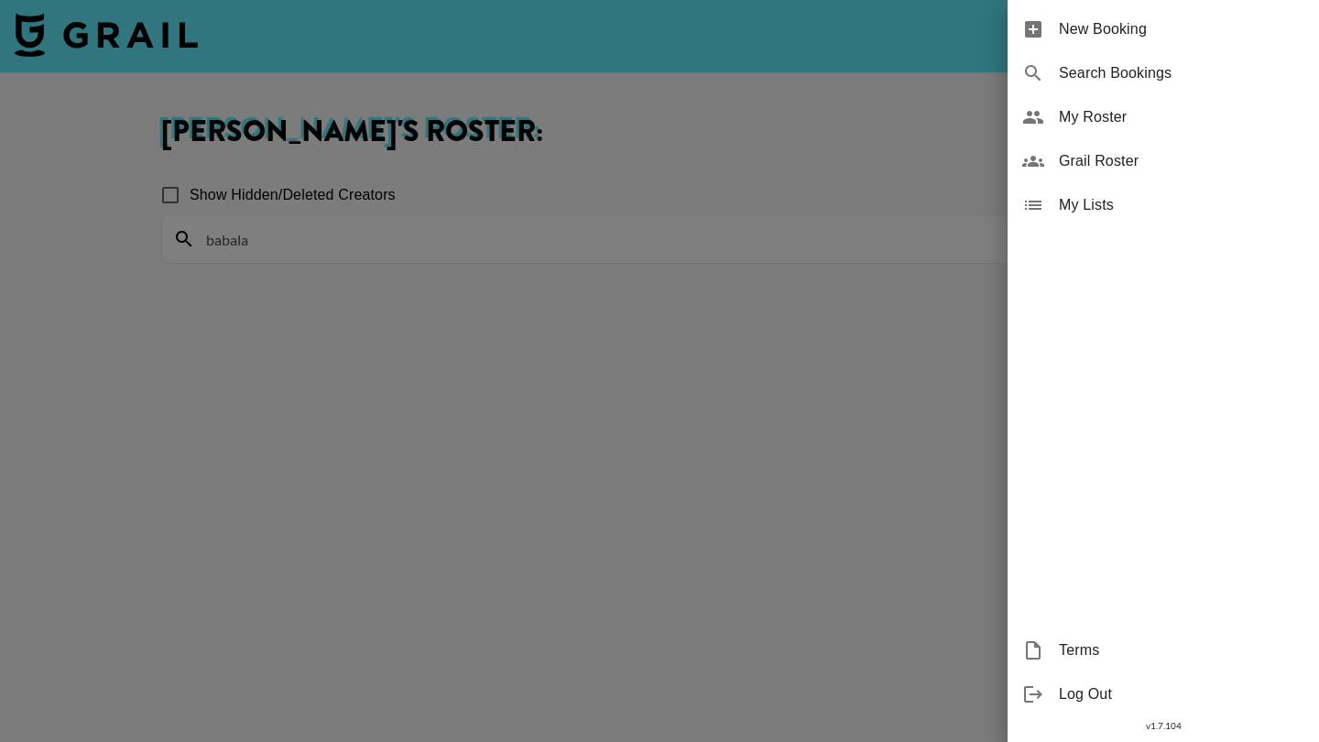
click at [807, 253] on div at bounding box center [659, 371] width 1319 height 742
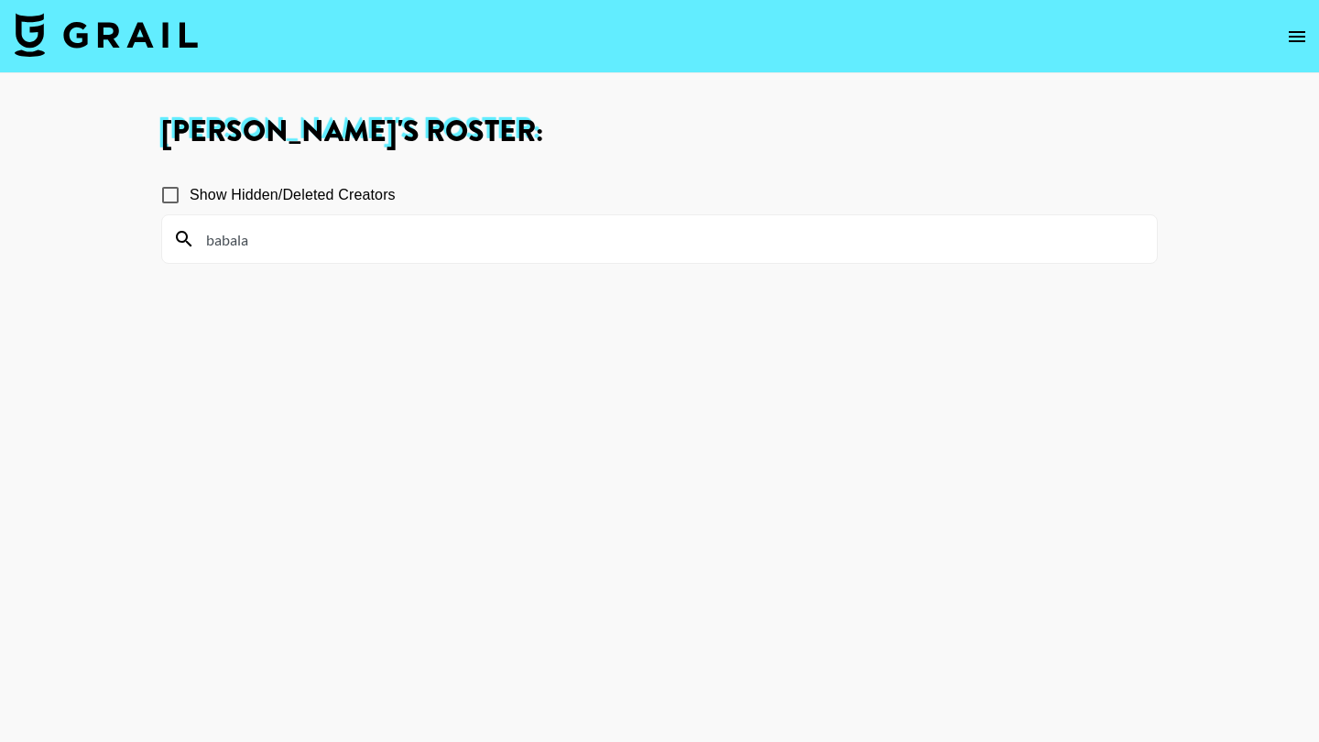
click at [807, 253] on input "babala" at bounding box center [670, 238] width 950 height 29
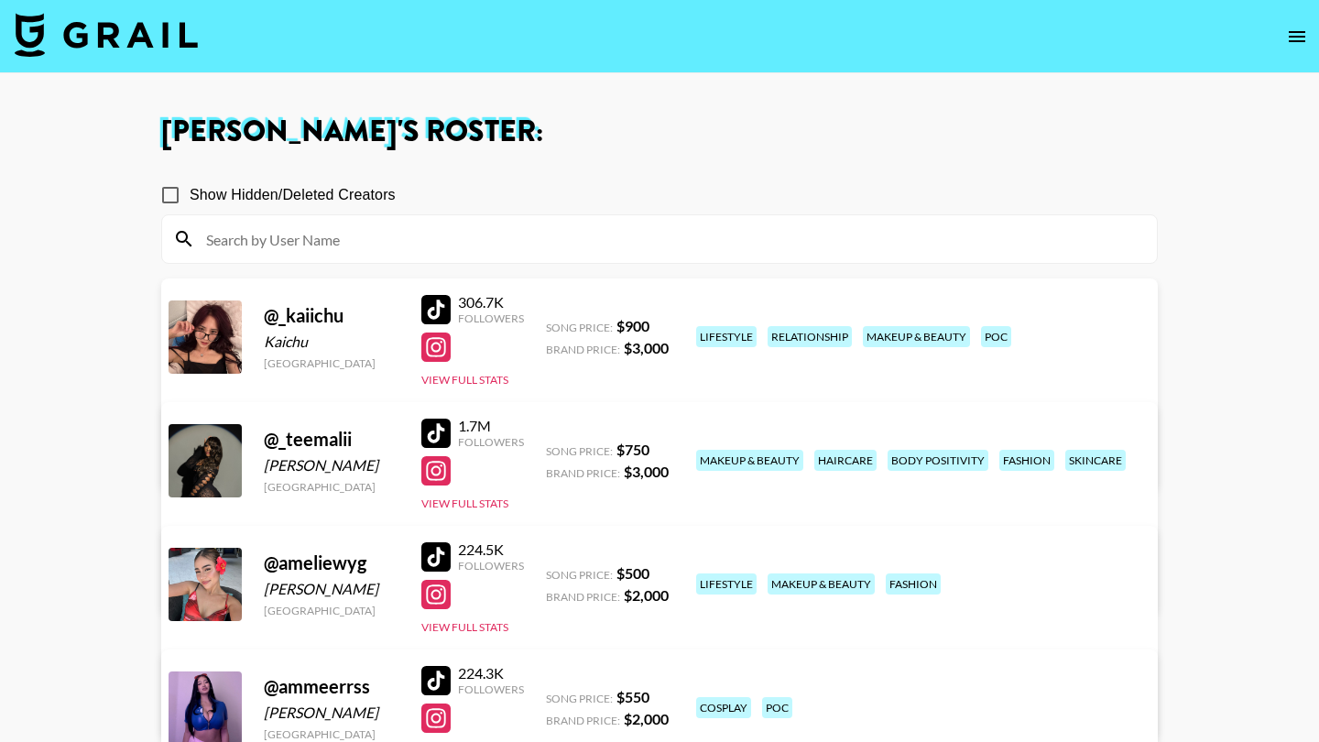
click at [826, 171] on section "Show Hidden/Deleted Creators" at bounding box center [659, 212] width 996 height 103
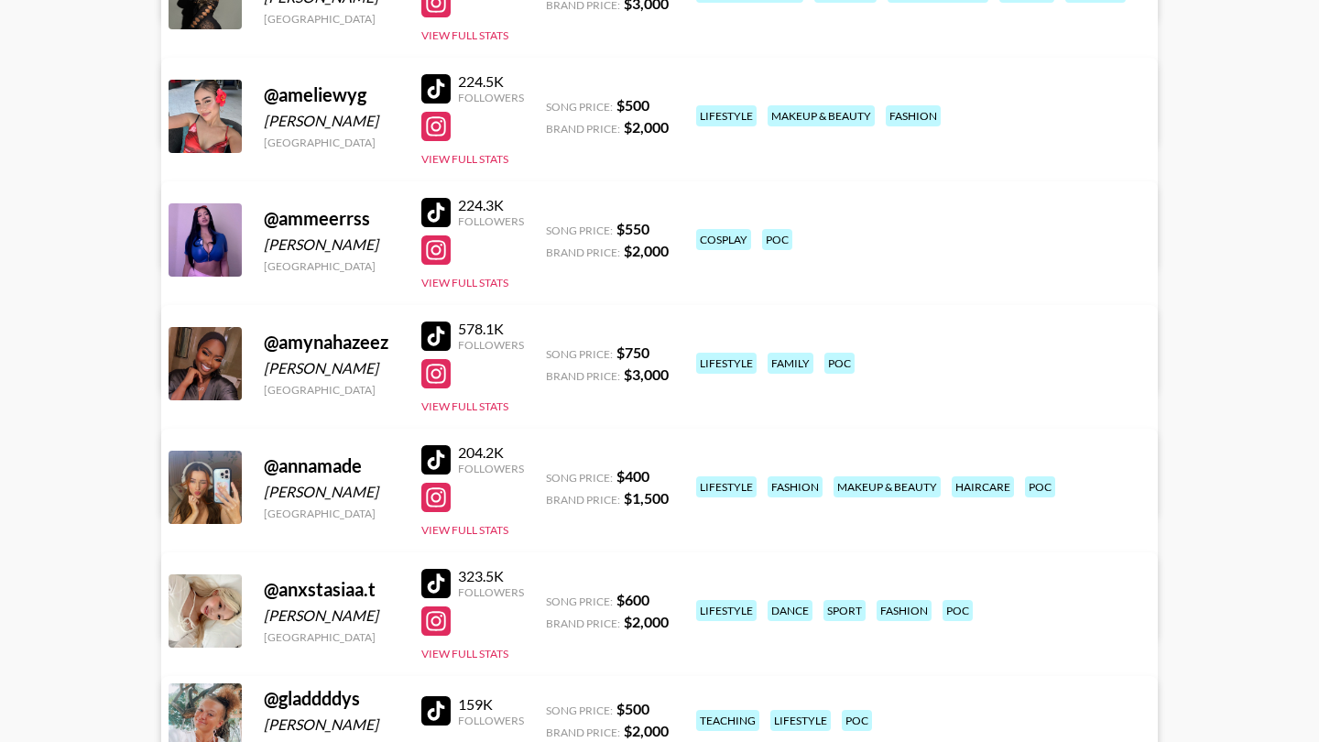
scroll to position [471, 0]
